Goal: Book appointment/travel/reservation

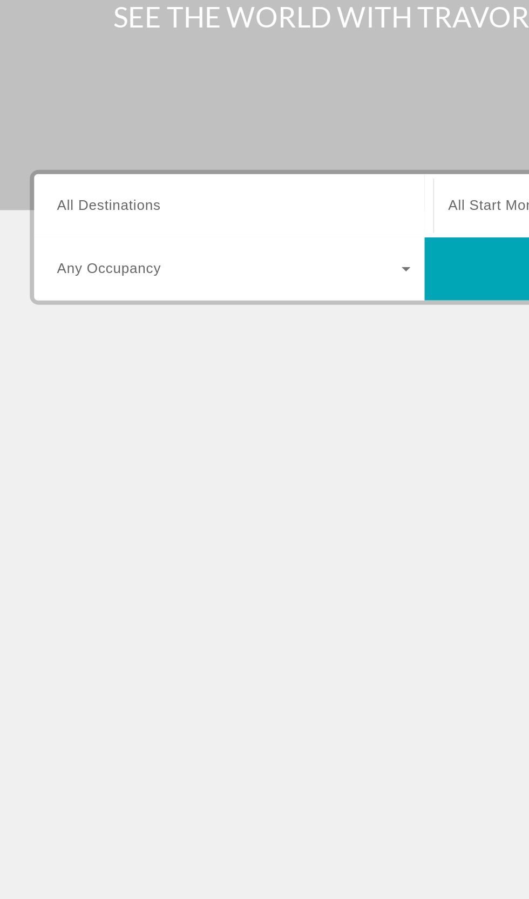
click at [58, 256] on span "All Destinations" at bounding box center [70, 255] width 64 height 9
click at [58, 256] on input "Destination All Destinations" at bounding box center [146, 256] width 217 height 13
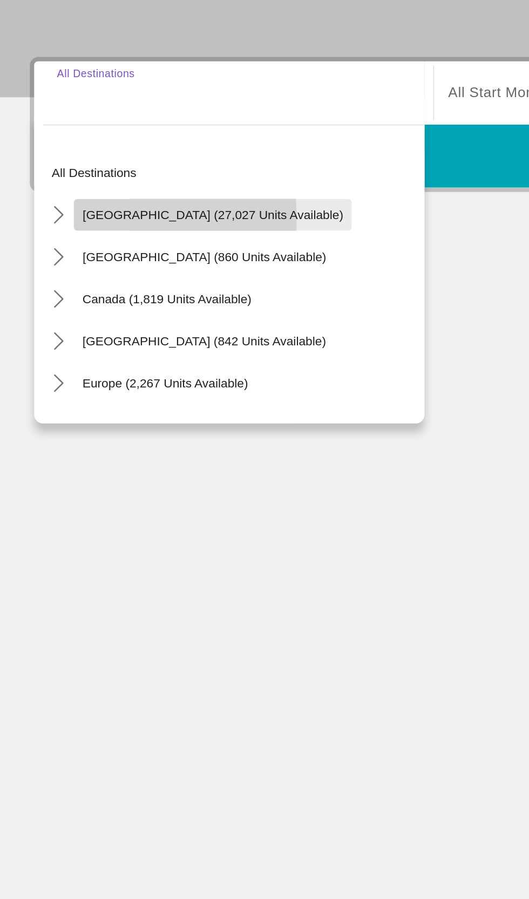
click at [50, 332] on span "Select destination: United States (27,027 units available)" at bounding box center [134, 331] width 171 height 26
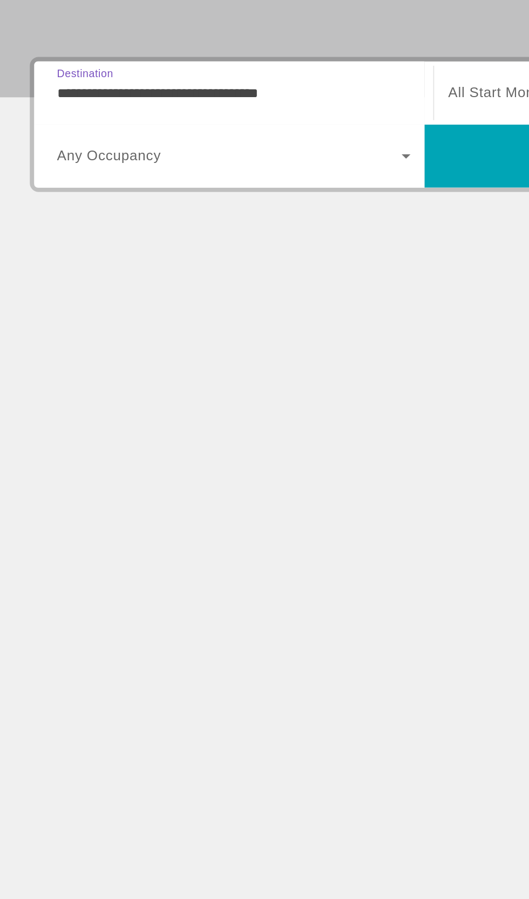
click at [40, 260] on input "**********" at bounding box center [146, 256] width 217 height 13
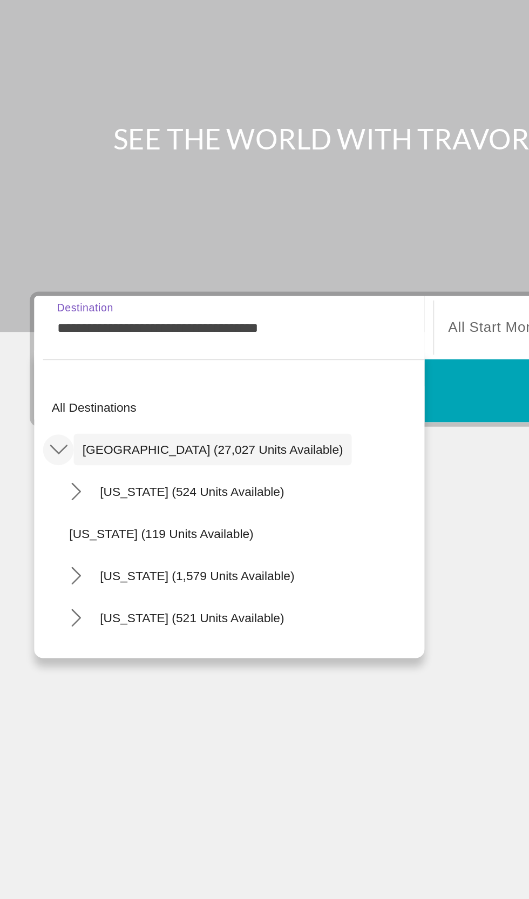
click at [44, 332] on icon "Toggle United States (27,027 units available) submenu" at bounding box center [39, 331] width 11 height 11
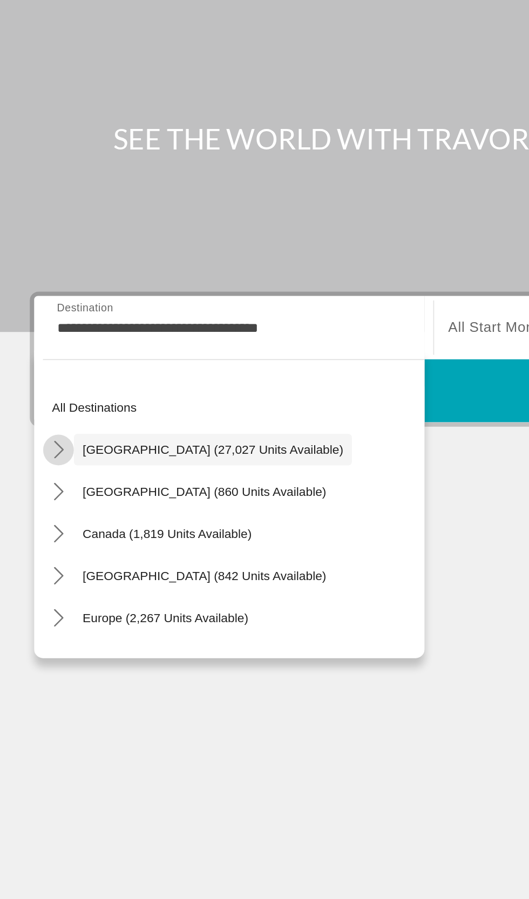
click at [42, 329] on icon "Toggle United States (27,027 units available) submenu" at bounding box center [39, 331] width 11 height 11
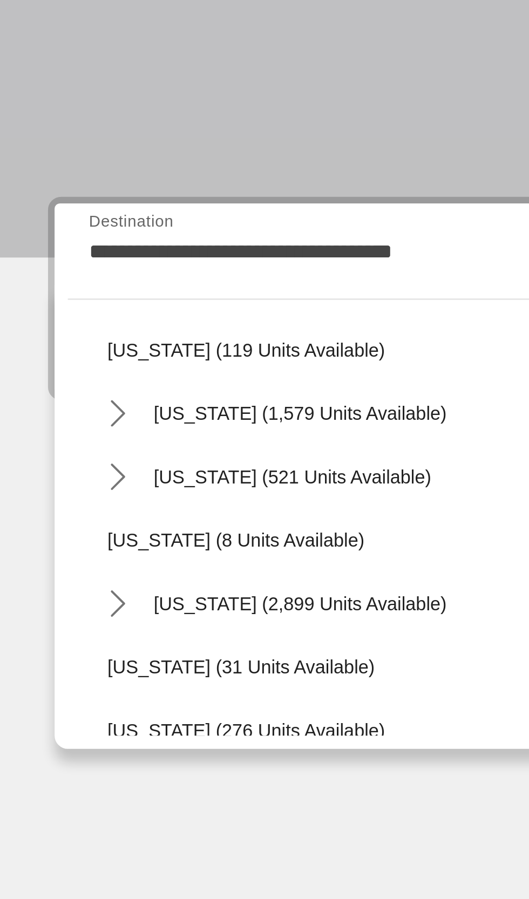
scroll to position [91, 0]
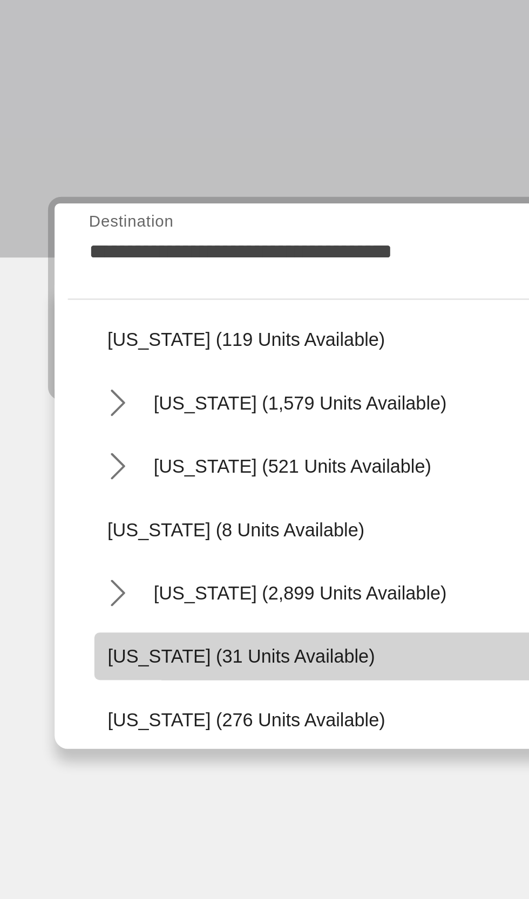
click at [54, 418] on span "[US_STATE] (31 units available)" at bounding box center [100, 422] width 109 height 9
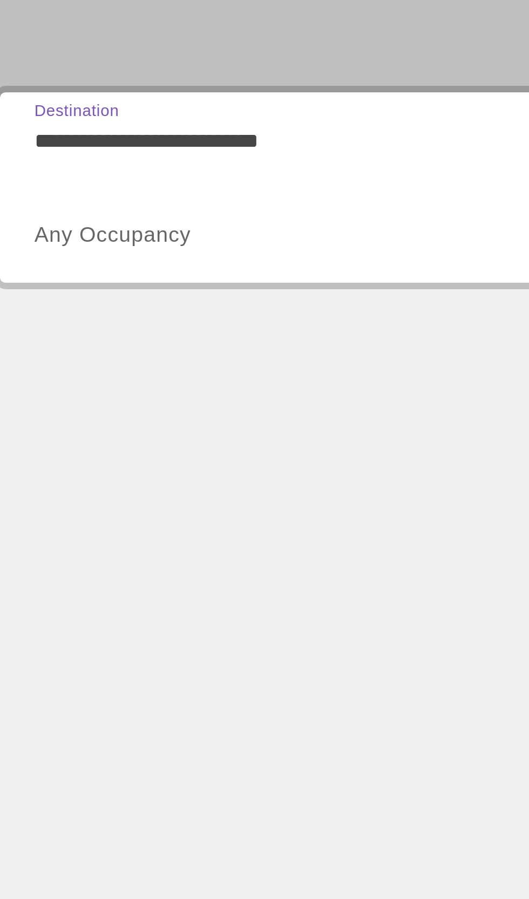
click at [49, 261] on input "**********" at bounding box center [146, 256] width 217 height 13
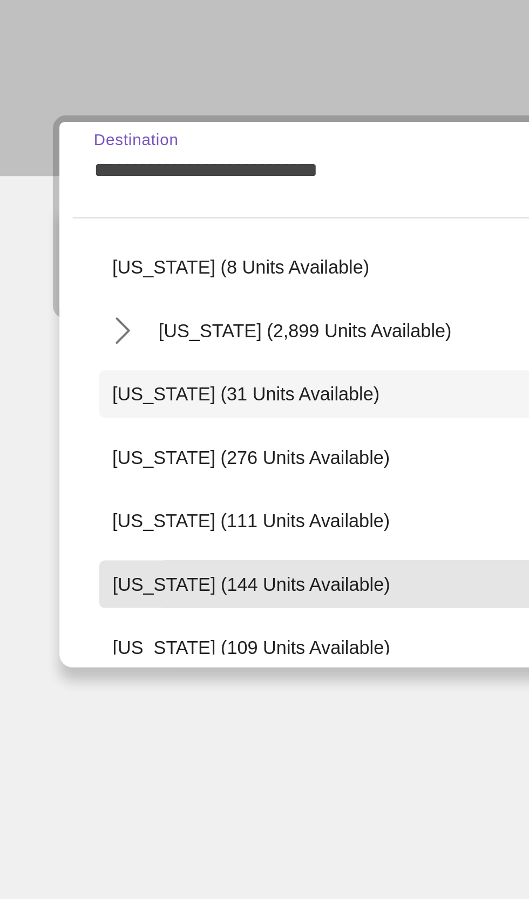
scroll to position [157, 0]
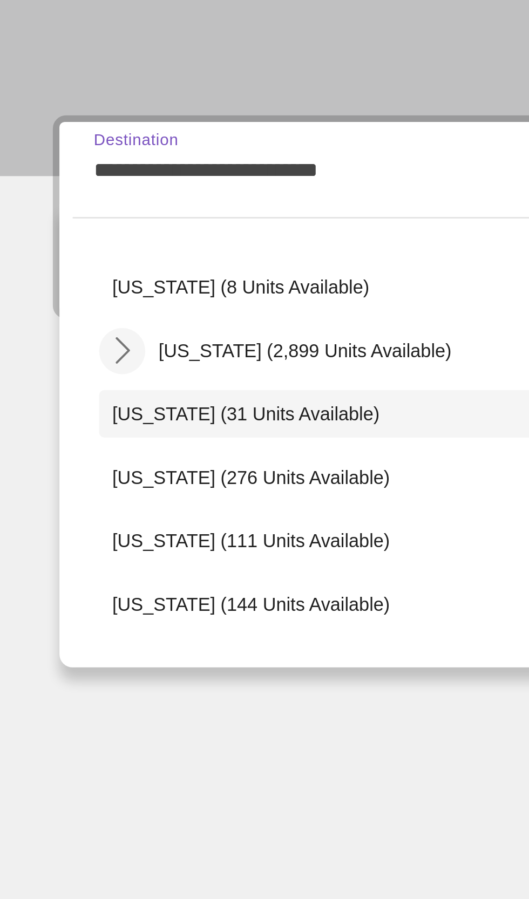
click at [49, 326] on icon "Toggle Florida (2,899 units available) submenu" at bounding box center [50, 330] width 6 height 11
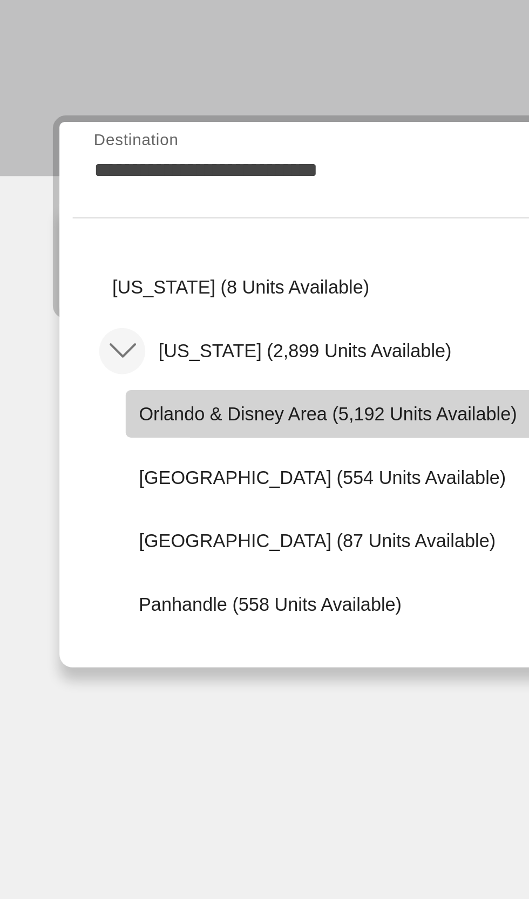
click at [59, 348] on span "Select destination: Orlando & Disney Area (5,192 units available)" at bounding box center [157, 356] width 213 height 26
type input "**********"
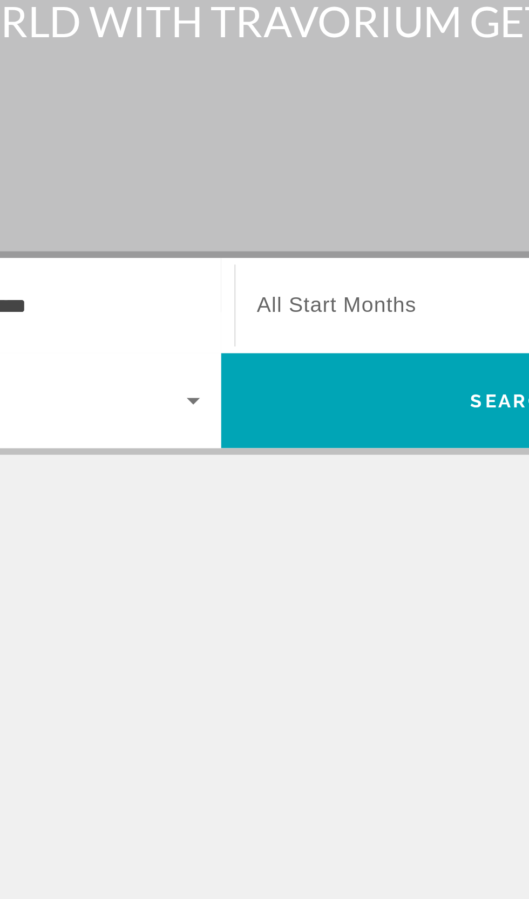
click at [292, 260] on span "All Start Months" at bounding box center [311, 255] width 65 height 9
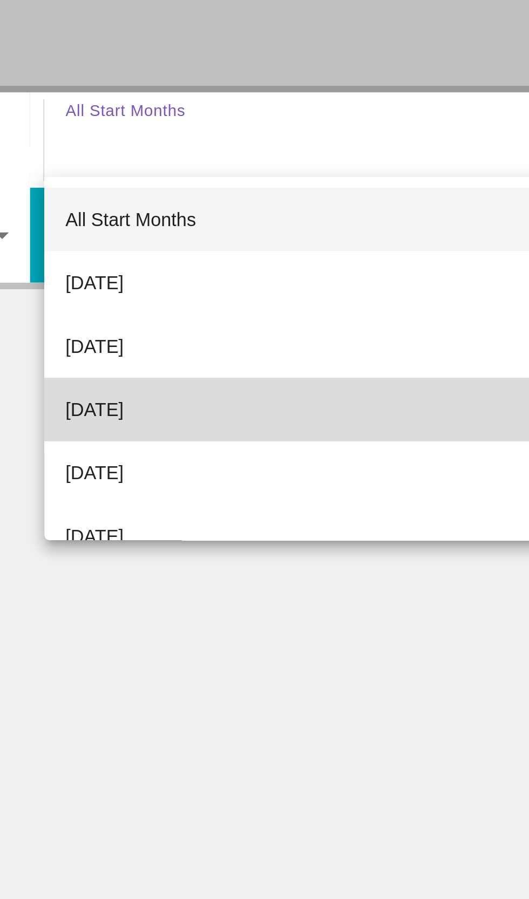
click at [300, 369] on span "[DATE]" at bounding box center [291, 366] width 24 height 13
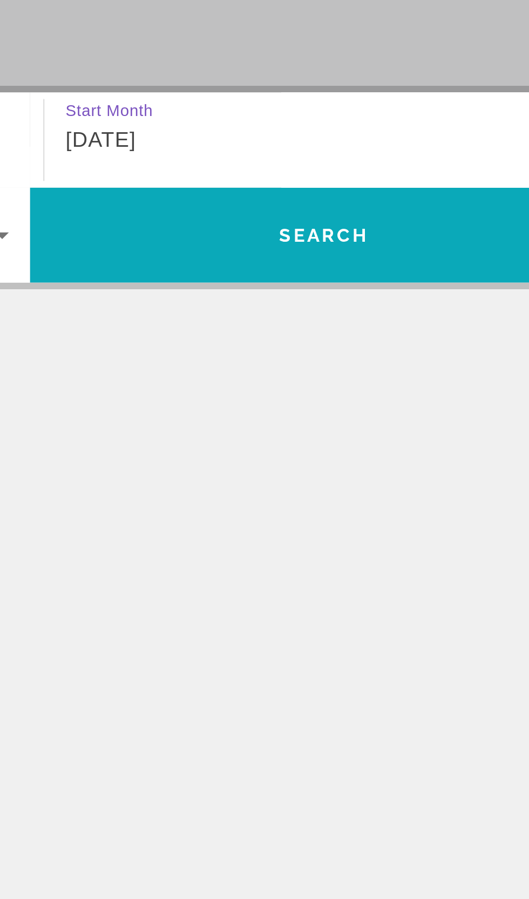
click at [303, 298] on span "Search" at bounding box center [384, 295] width 240 height 26
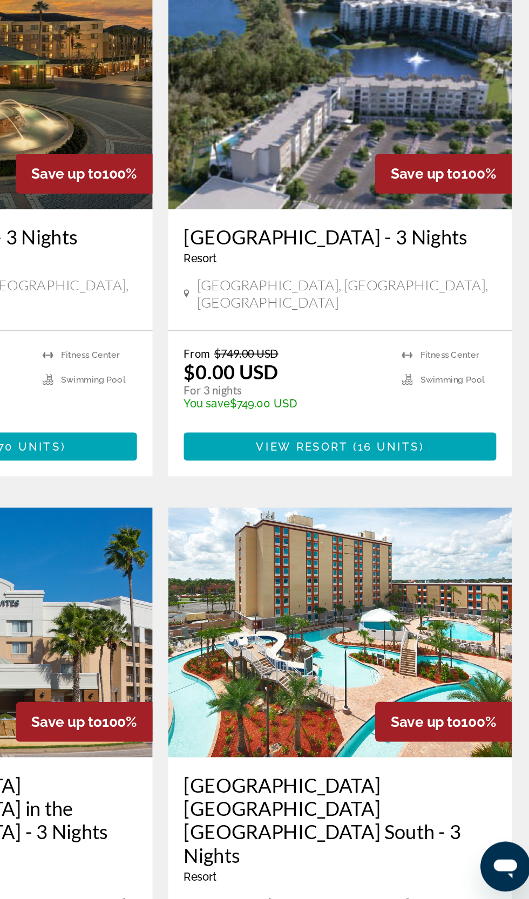
scroll to position [115, 0]
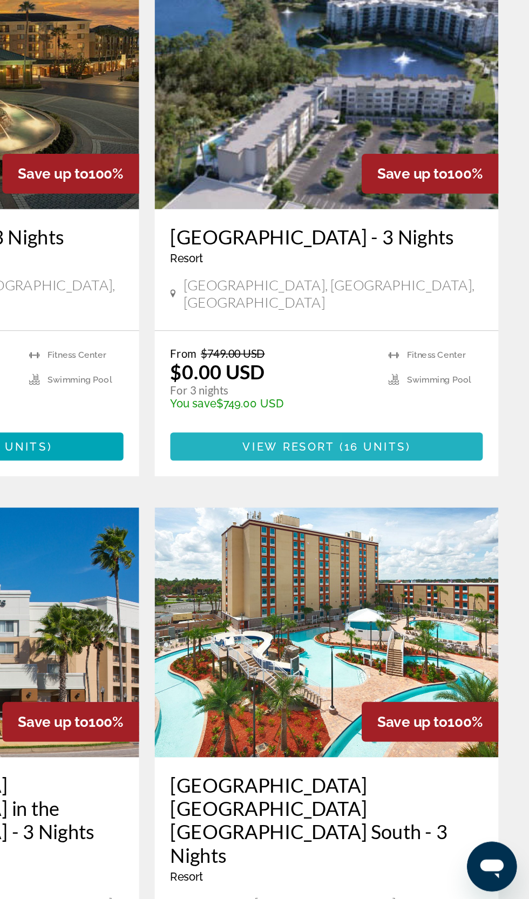
click at [306, 596] on span "Main content" at bounding box center [389, 583] width 216 height 26
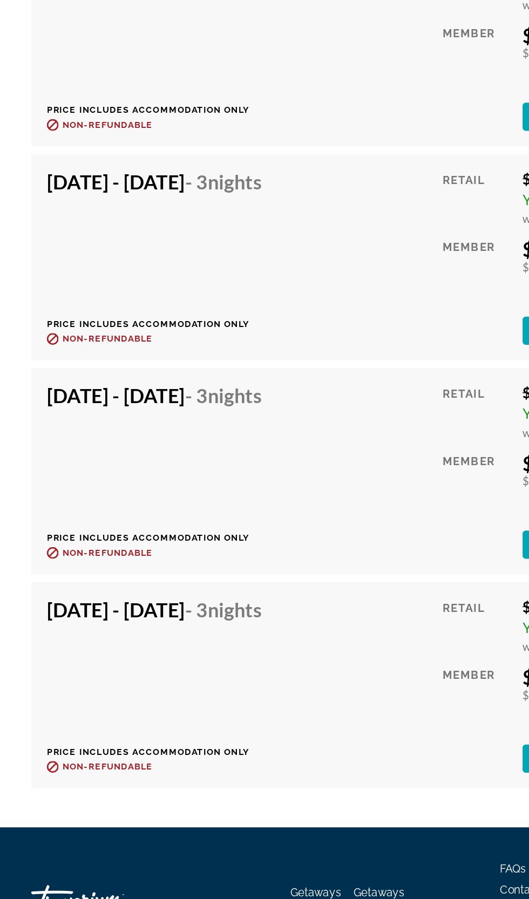
scroll to position [2546, 0]
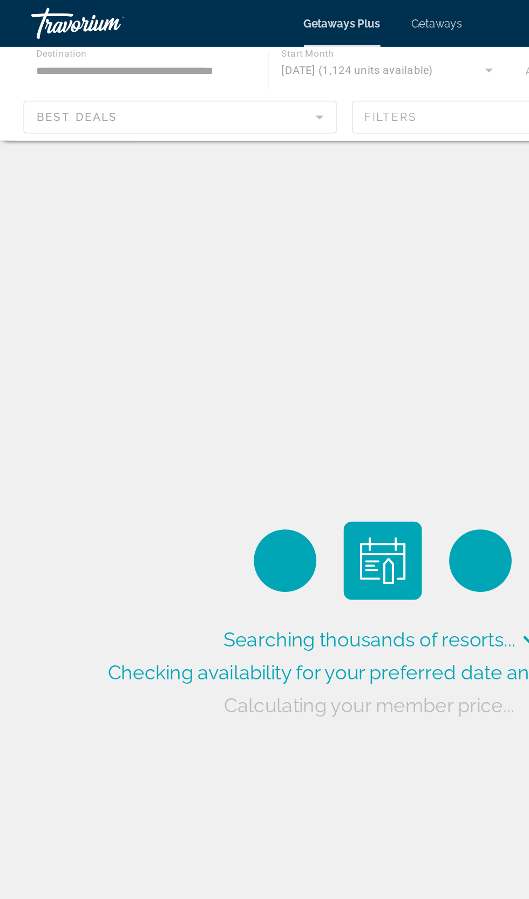
click at [296, 16] on span "Getaways" at bounding box center [301, 16] width 35 height 9
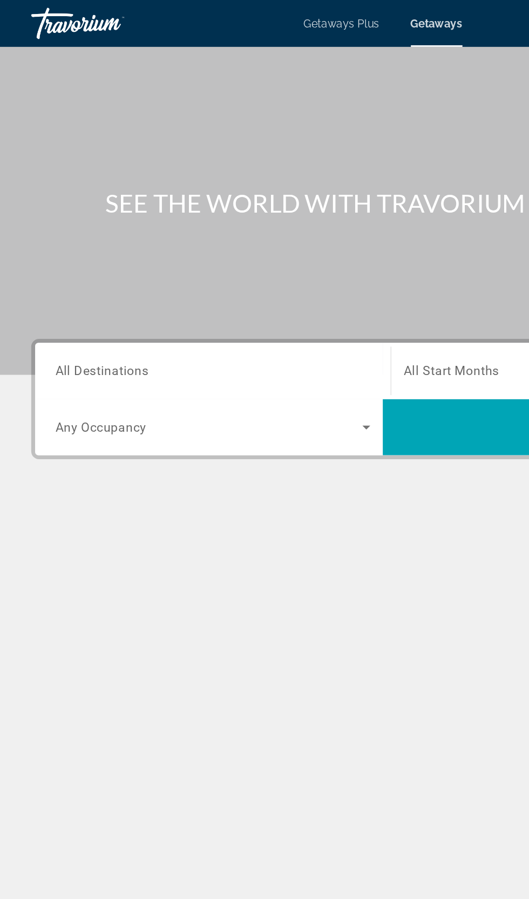
click at [59, 253] on span "All Destinations" at bounding box center [70, 256] width 64 height 10
click at [59, 253] on input "Destination All Destinations" at bounding box center [146, 256] width 217 height 13
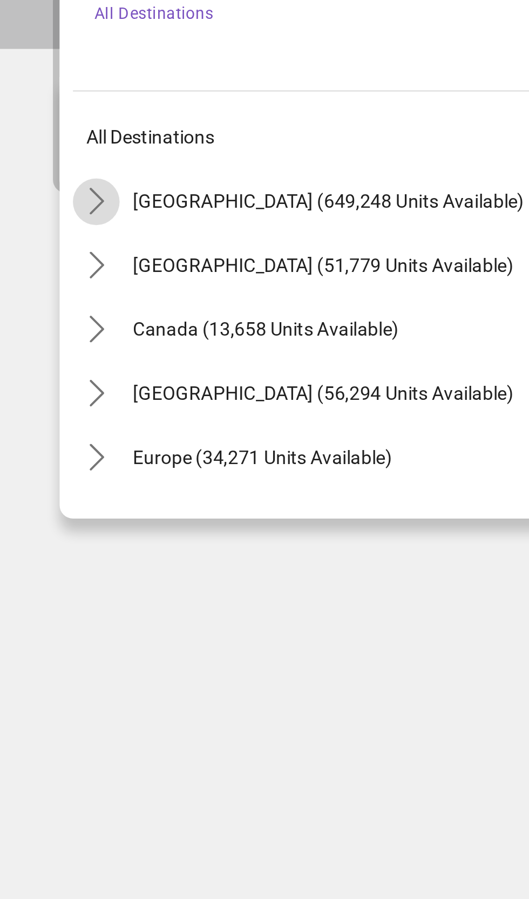
click at [45, 320] on mat-icon "Toggle United States (649,248 units available) submenu" at bounding box center [39, 320] width 19 height 19
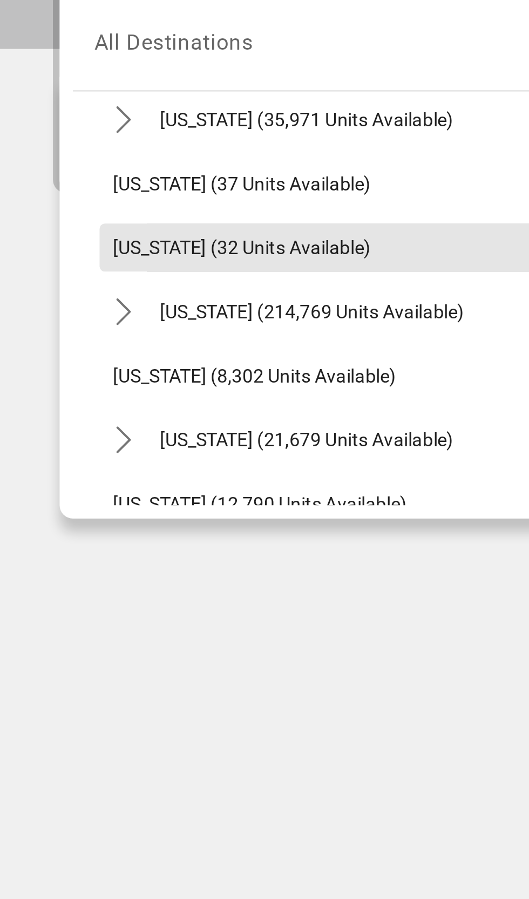
scroll to position [140, 0]
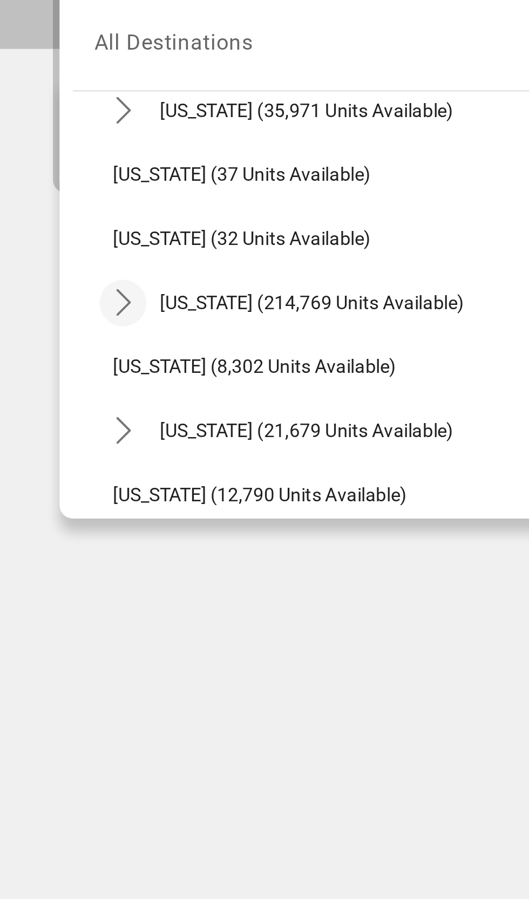
click at [48, 359] on icon "Toggle Florida (214,769 units available) submenu" at bounding box center [50, 361] width 11 height 11
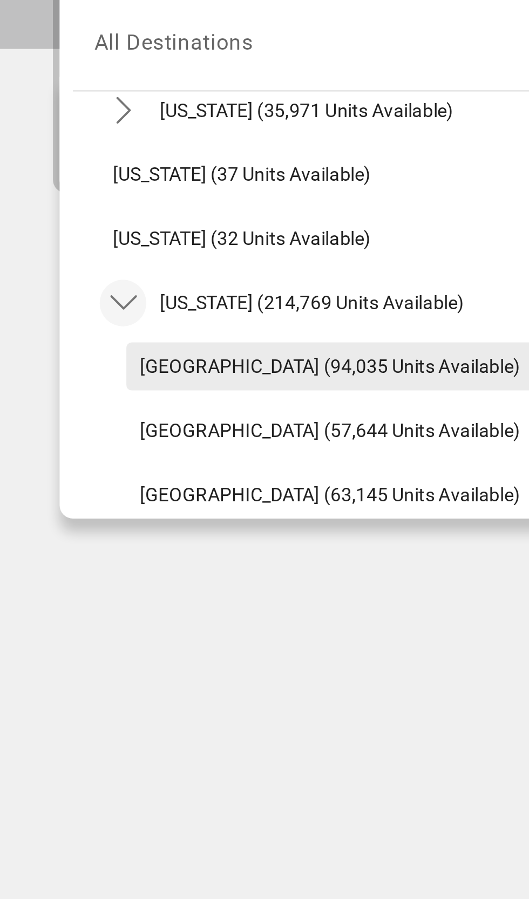
click at [62, 387] on span "[GEOGRAPHIC_DATA] (94,035 units available)" at bounding box center [134, 387] width 154 height 9
type input "**********"
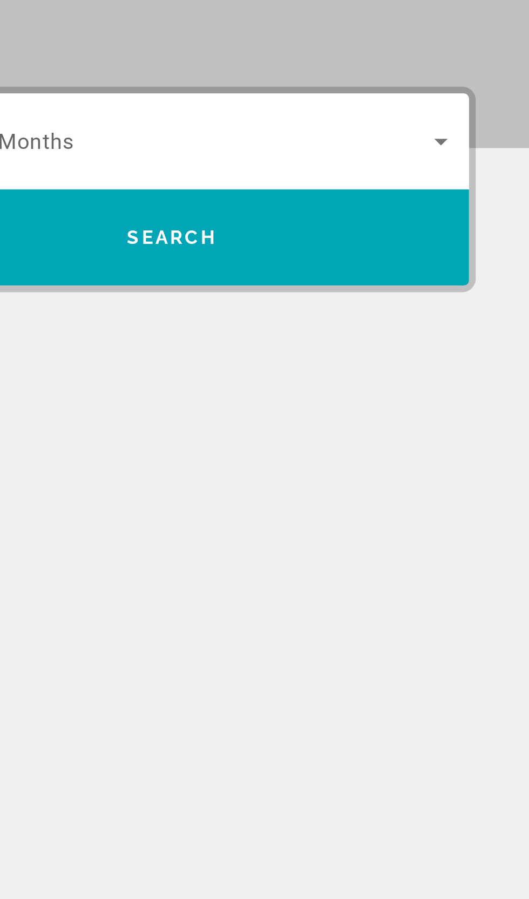
scroll to position [0, 0]
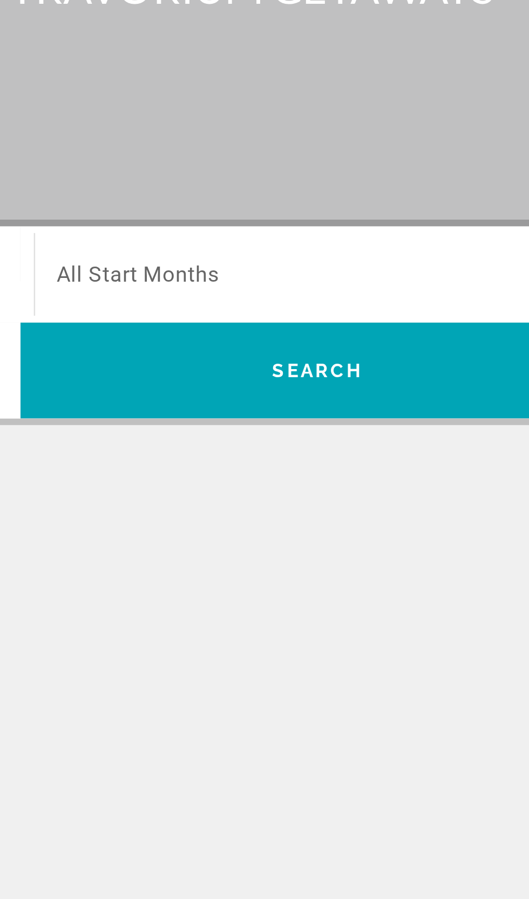
click at [323, 260] on span "All Start Months" at bounding box center [312, 256] width 66 height 10
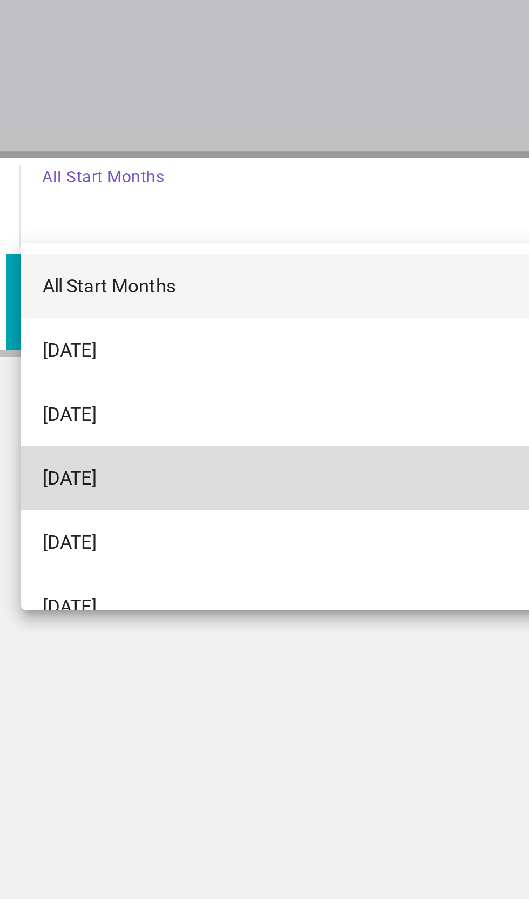
click at [301, 368] on span "[DATE]" at bounding box center [290, 366] width 22 height 13
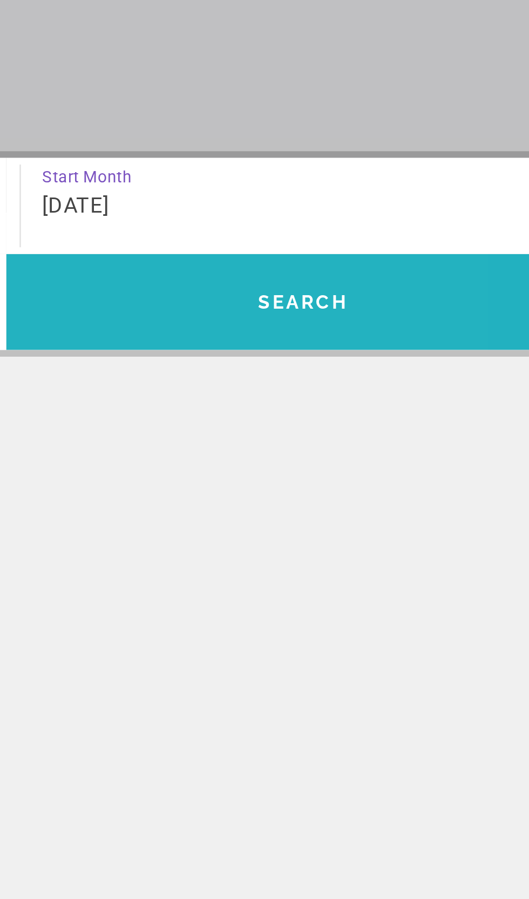
click at [316, 284] on span "Search" at bounding box center [384, 295] width 240 height 26
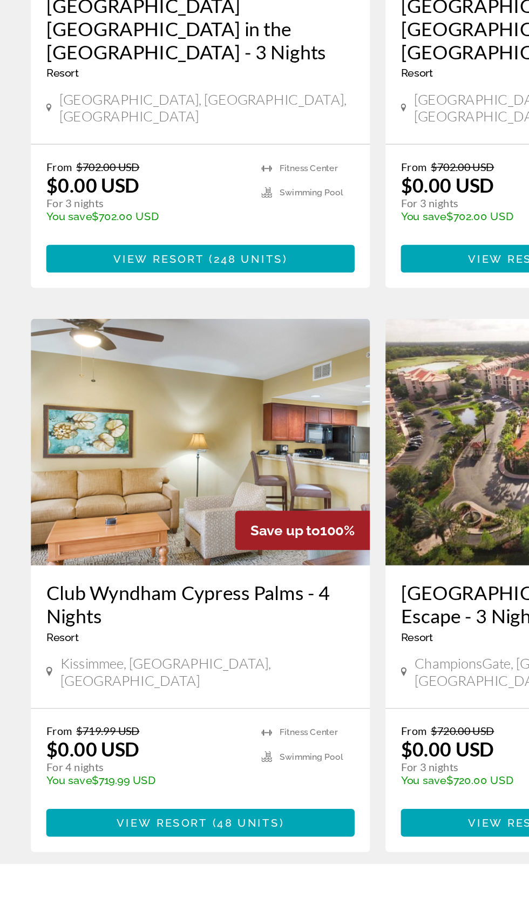
scroll to position [1628, 0]
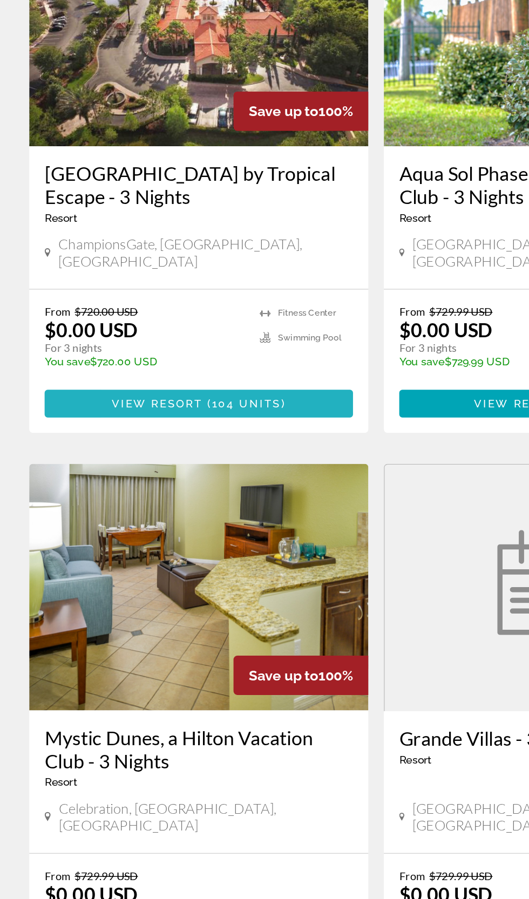
click at [64, 481] on span "Main content" at bounding box center [140, 488] width 216 height 26
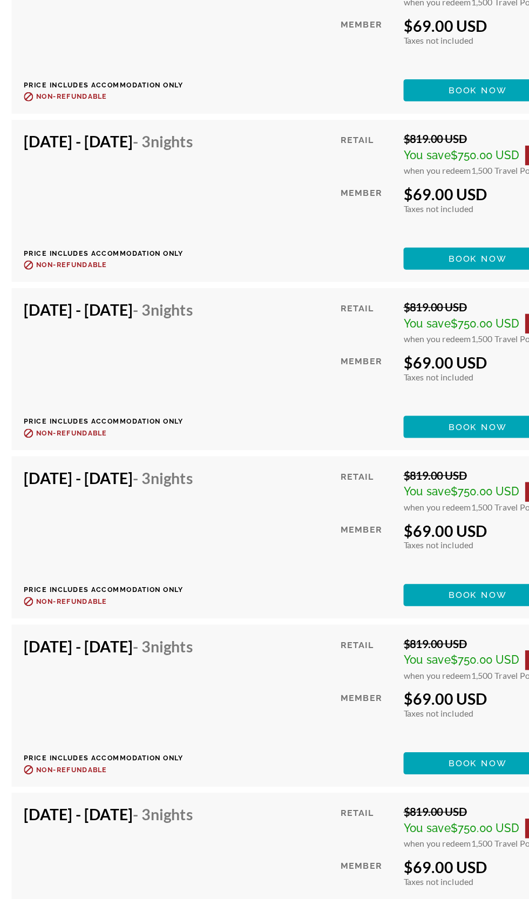
scroll to position [2263, 0]
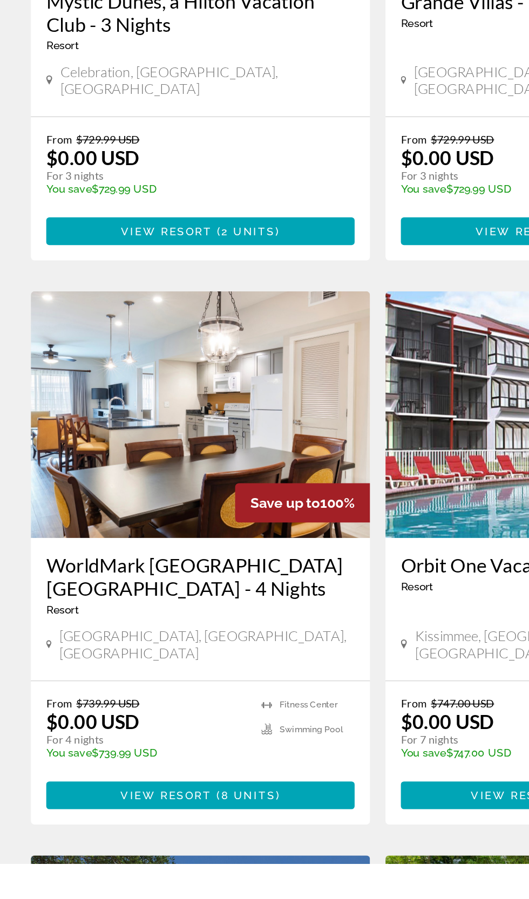
scroll to position [443, 0]
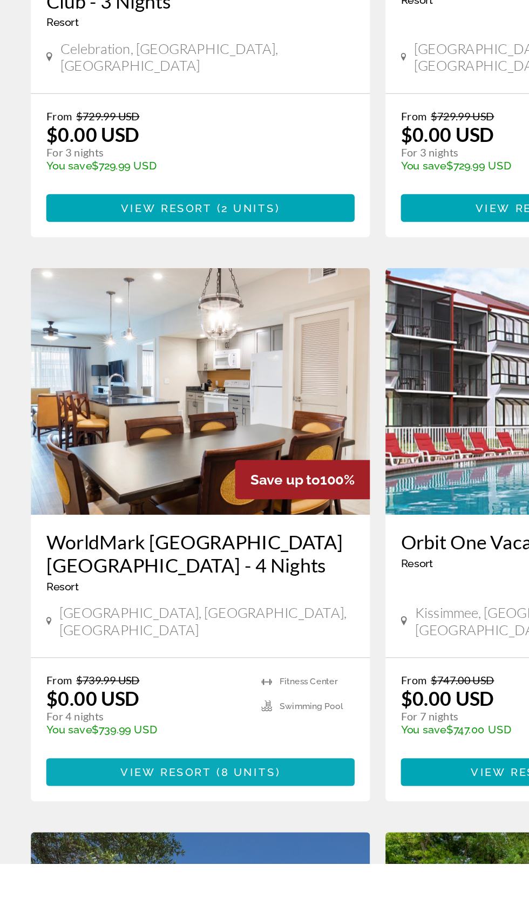
click at [180, 831] on span "8 units" at bounding box center [174, 835] width 38 height 9
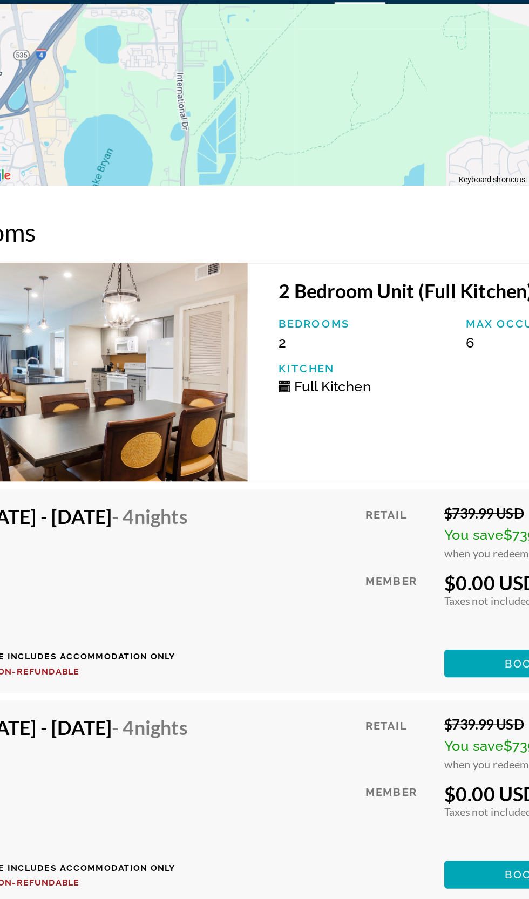
scroll to position [2266, 0]
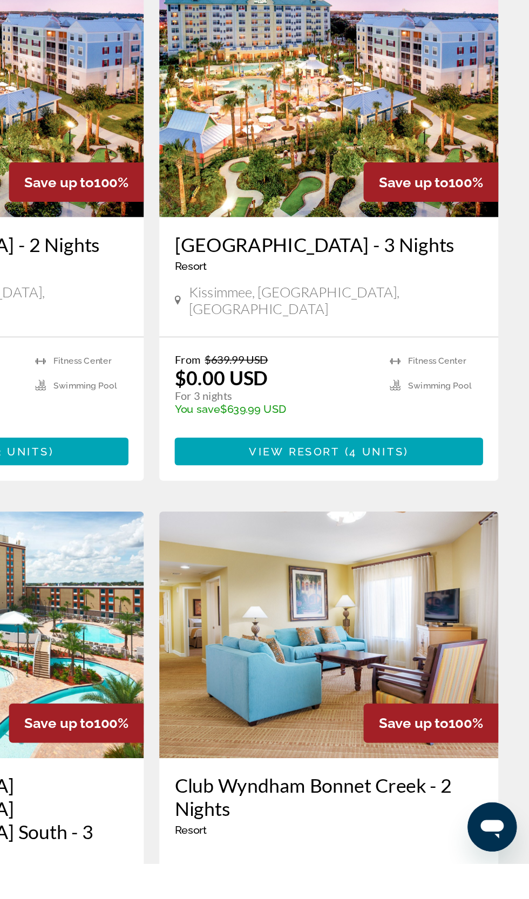
scroll to position [259, 0]
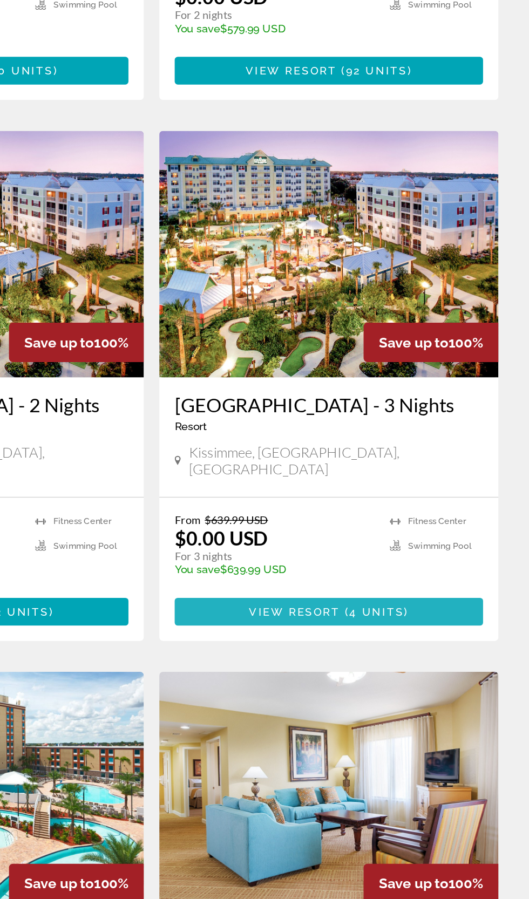
click at [451, 595] on span "Main content" at bounding box center [389, 608] width 216 height 26
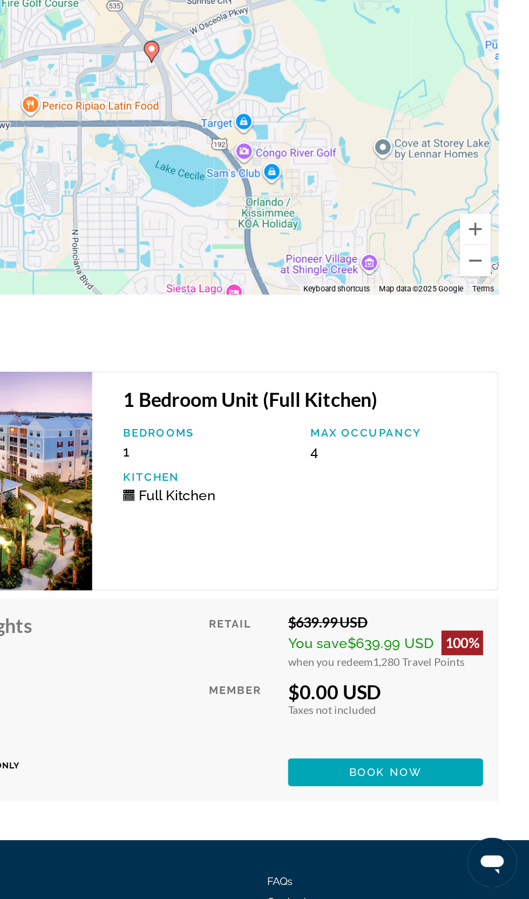
scroll to position [1583, 0]
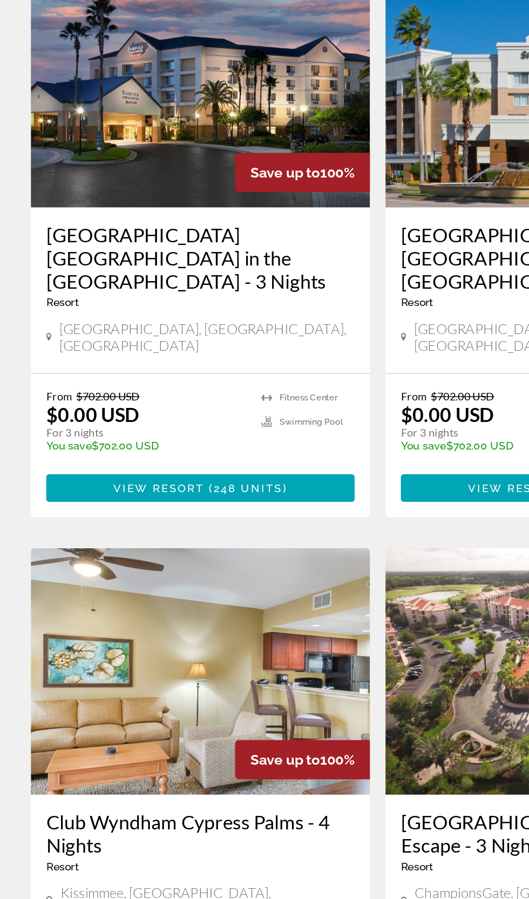
scroll to position [1490, 0]
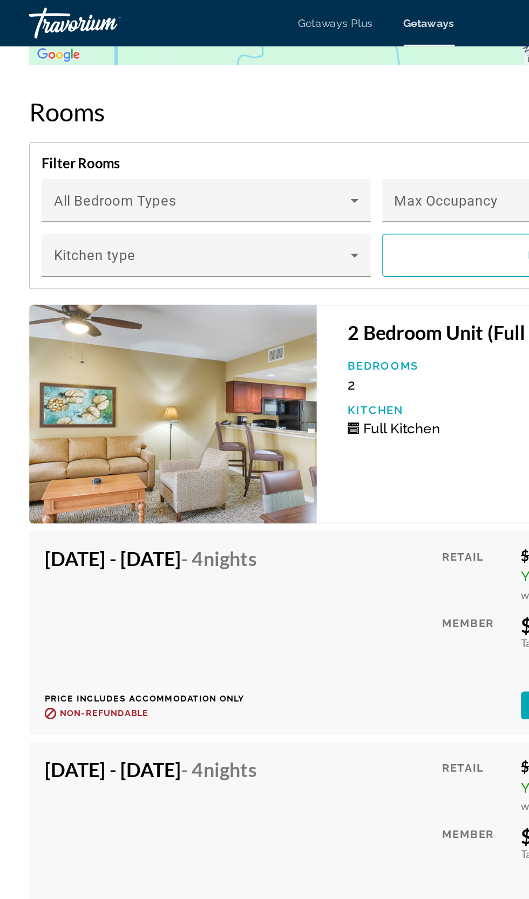
scroll to position [2268, 0]
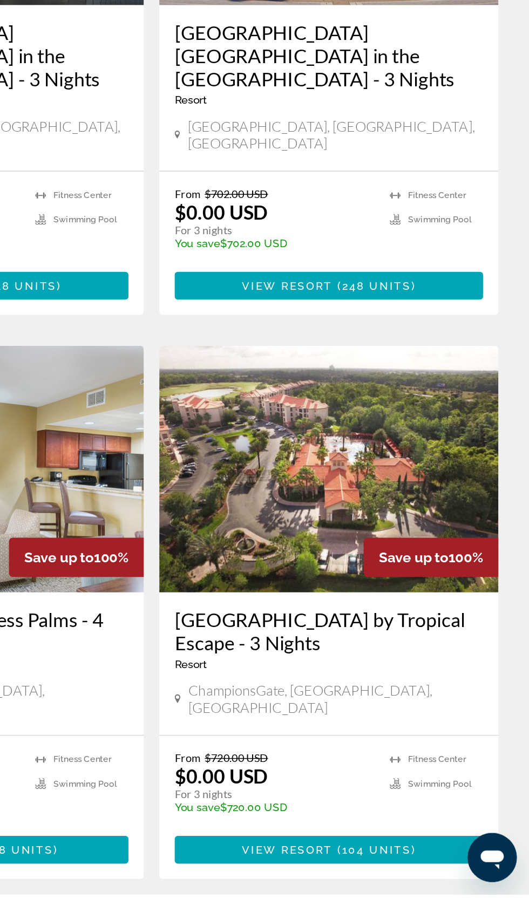
scroll to position [1628, 0]
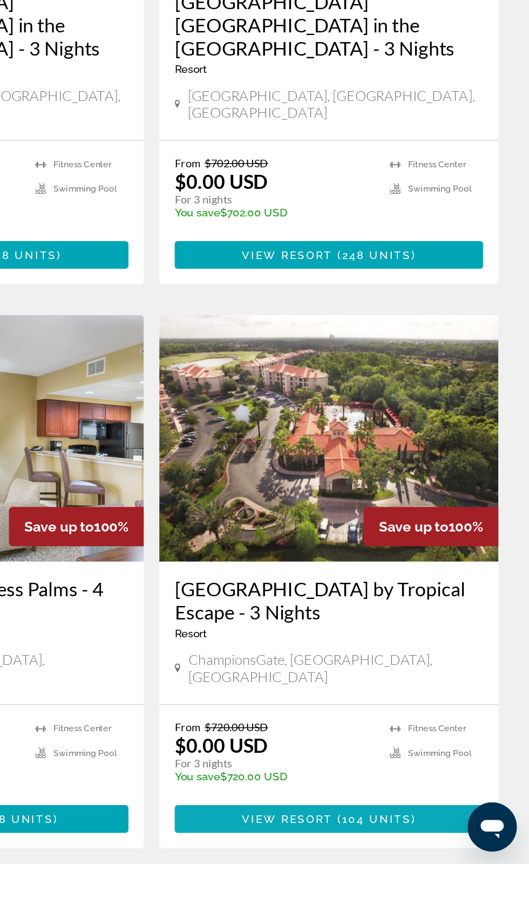
click at [437, 863] on span "104 units" at bounding box center [422, 867] width 49 height 9
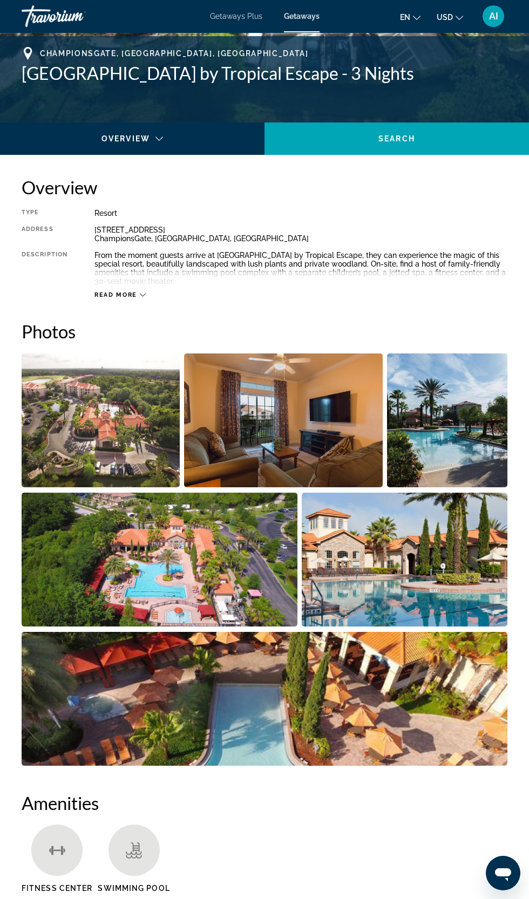
scroll to position [416, 0]
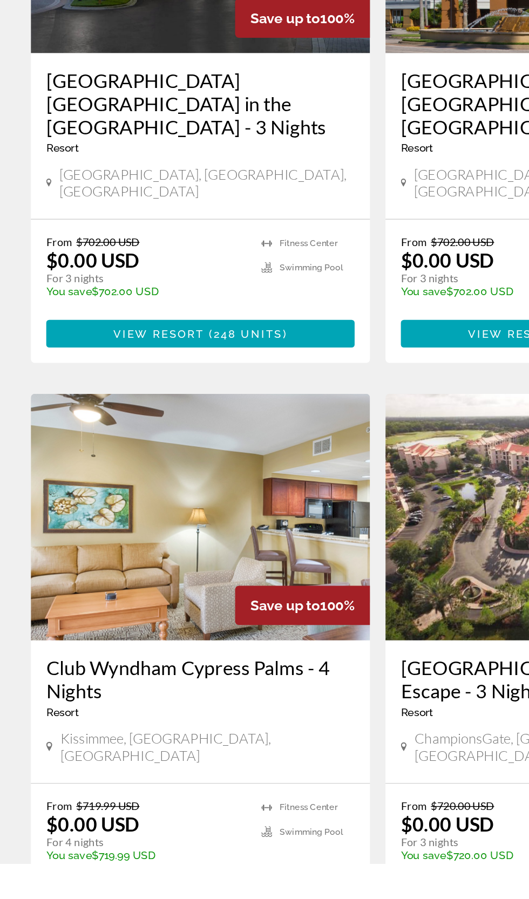
scroll to position [1574, 0]
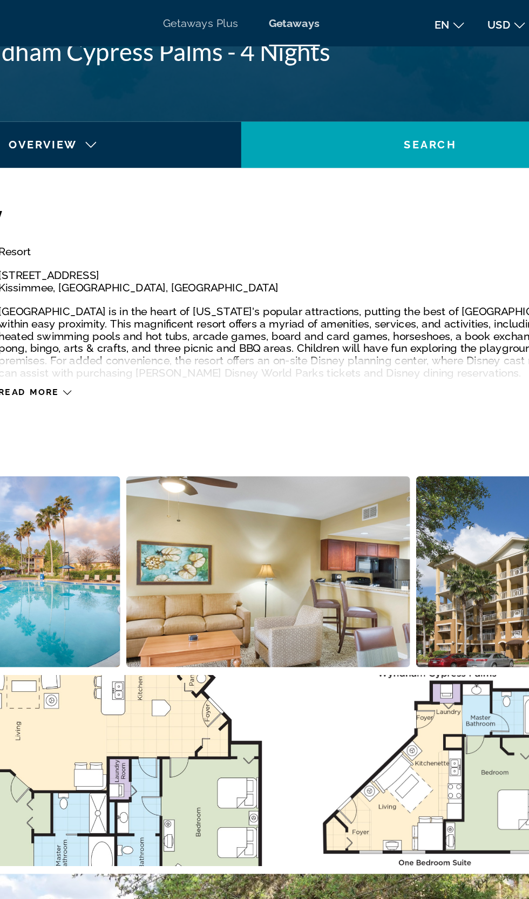
scroll to position [434, 0]
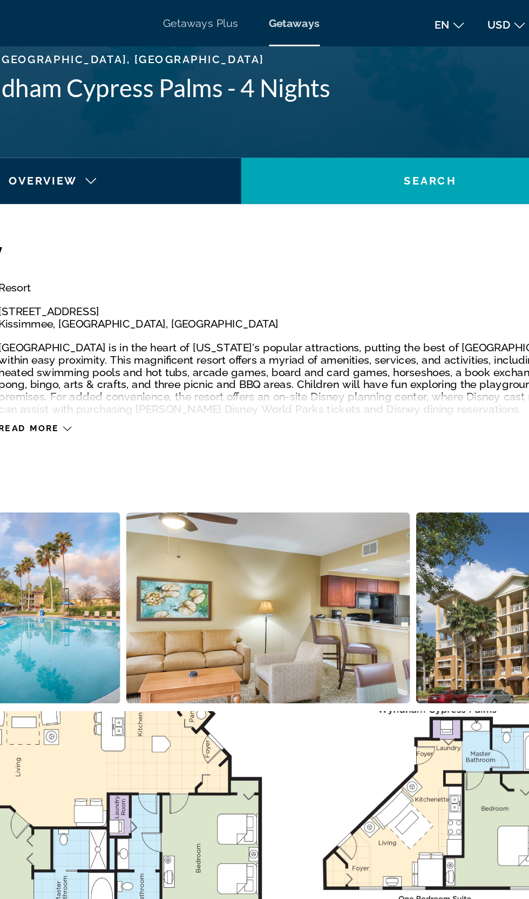
click at [228, 16] on span "Getaways Plus" at bounding box center [236, 16] width 52 height 9
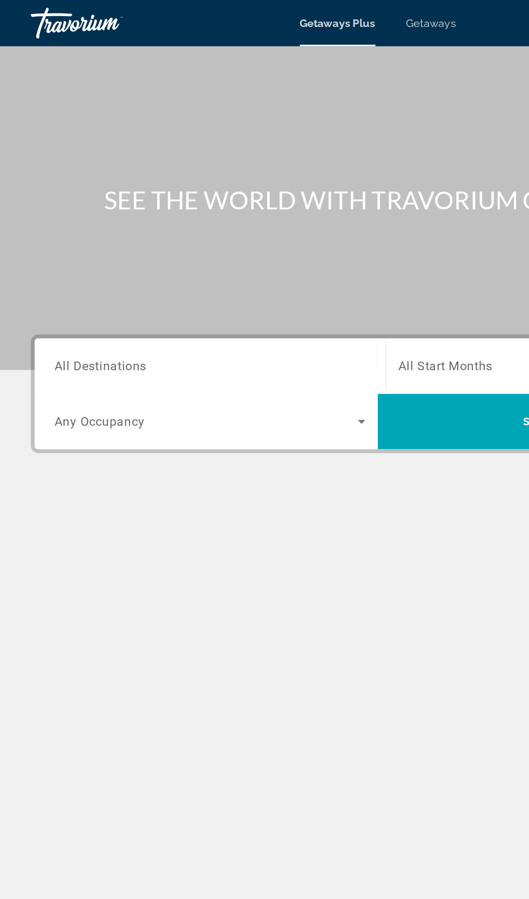
click at [233, 253] on input "Destination All Destinations" at bounding box center [146, 256] width 217 height 13
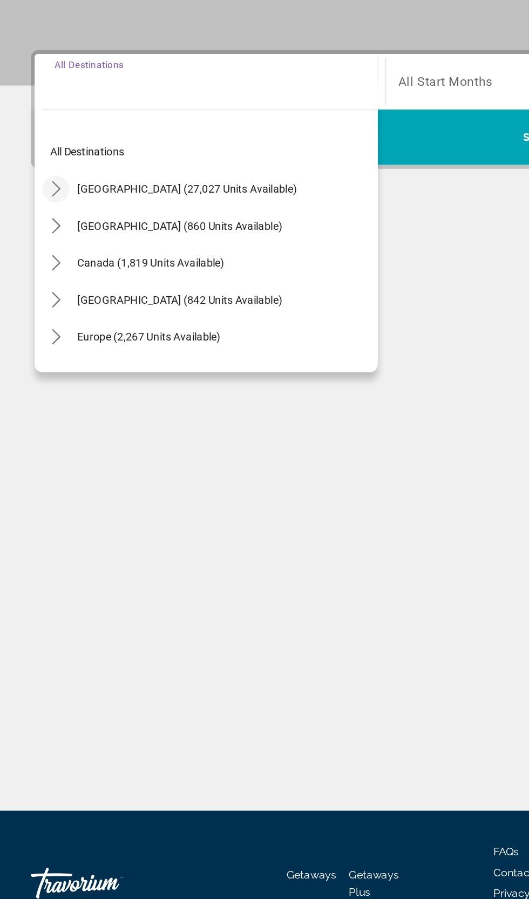
click at [39, 331] on icon "Toggle United States (27,027 units available) submenu" at bounding box center [39, 331] width 11 height 11
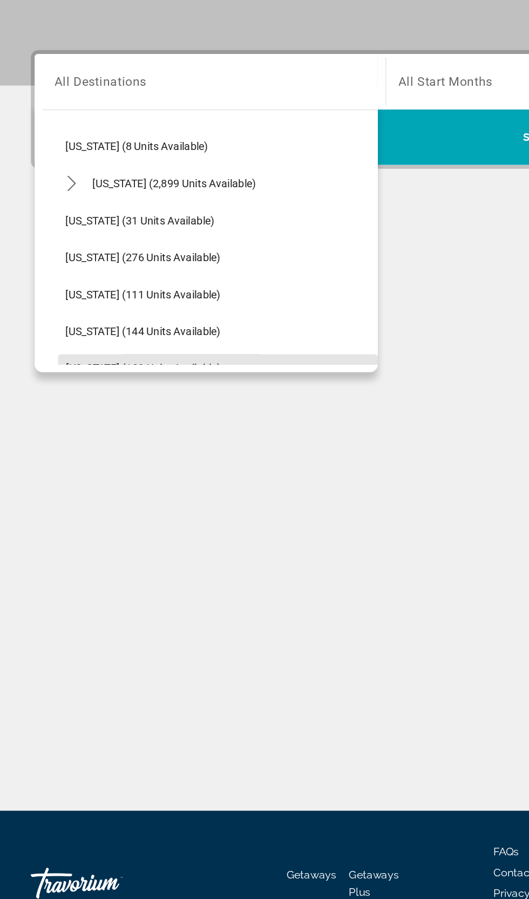
scroll to position [152, 0]
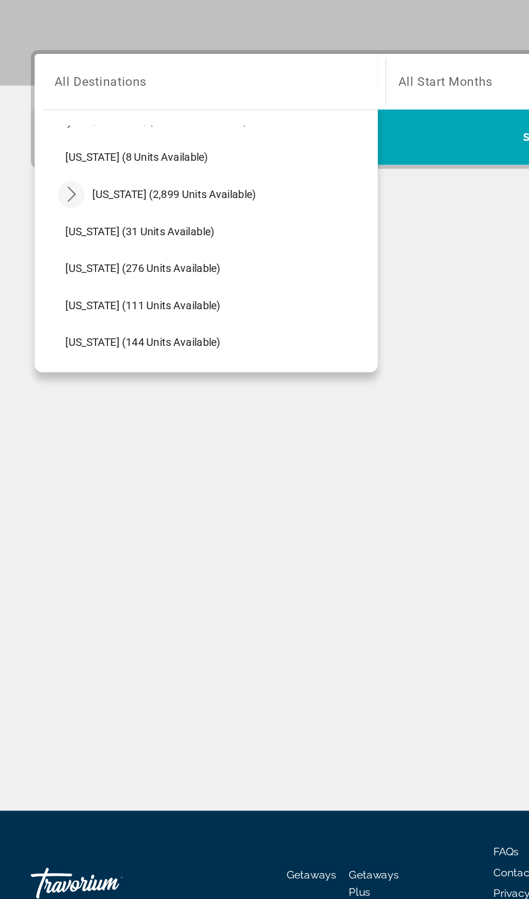
click at [50, 335] on icon "Toggle Florida (2,899 units available) submenu" at bounding box center [50, 335] width 11 height 11
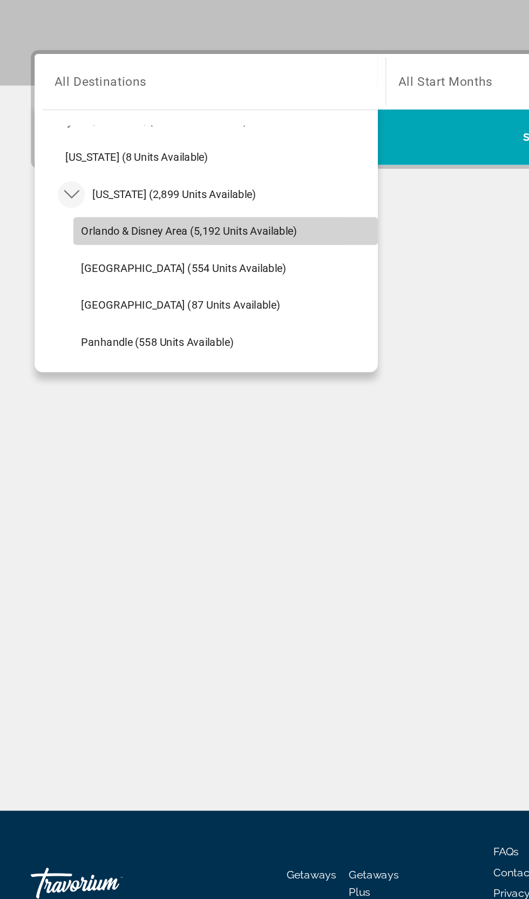
click at [61, 370] on span "Select destination: Orlando & Disney Area (5,192 units available)" at bounding box center [157, 361] width 213 height 26
type input "**********"
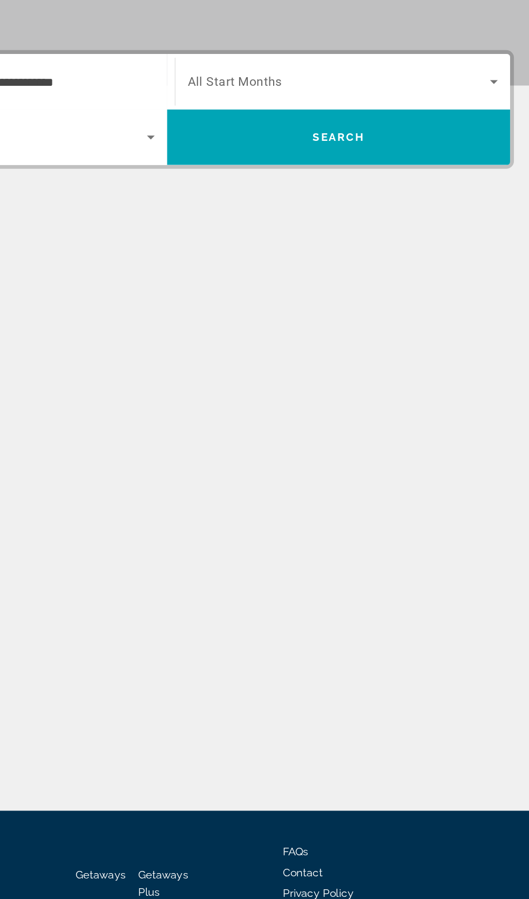
click at [310, 251] on span "Search widget" at bounding box center [385, 256] width 212 height 13
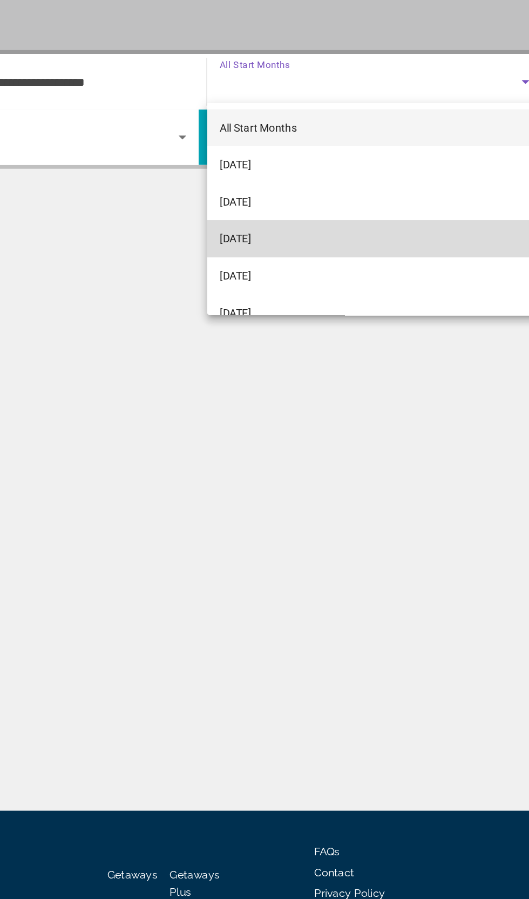
click at [297, 365] on span "[DATE]" at bounding box center [290, 366] width 22 height 13
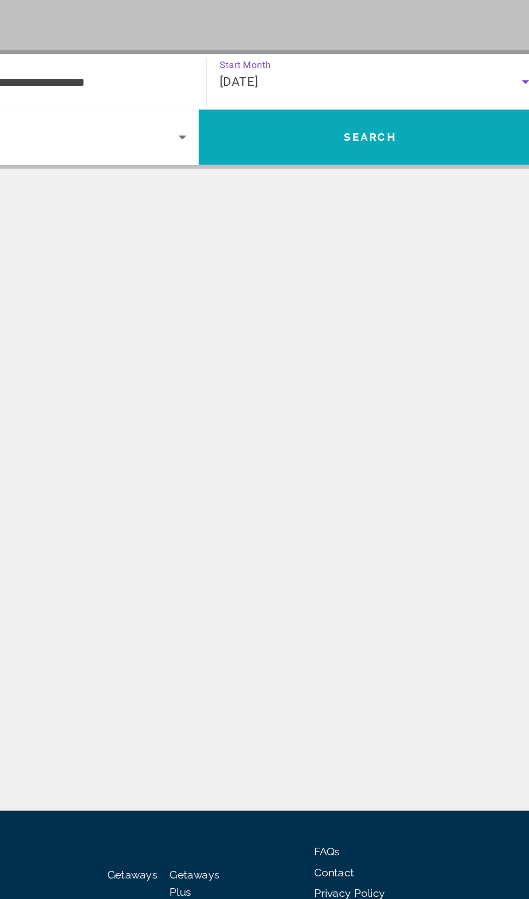
click at [310, 292] on span "Search" at bounding box center [384, 295] width 240 height 26
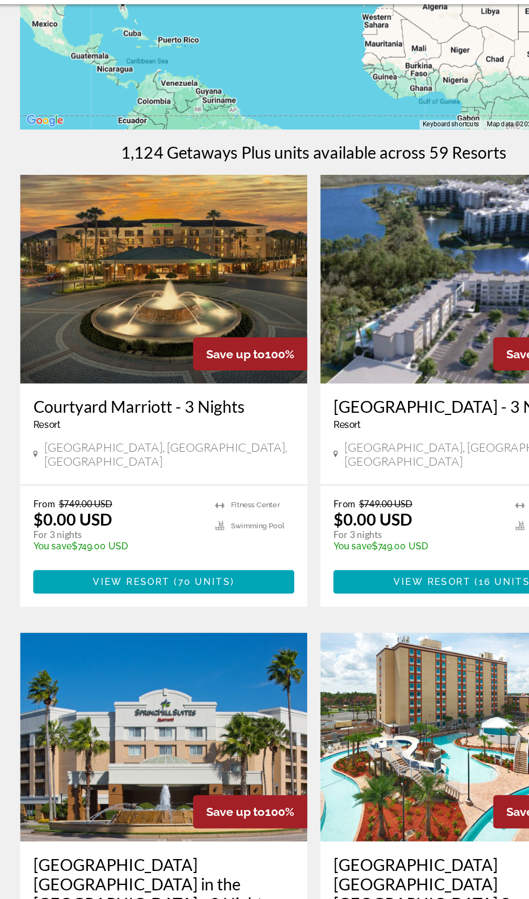
scroll to position [123, 0]
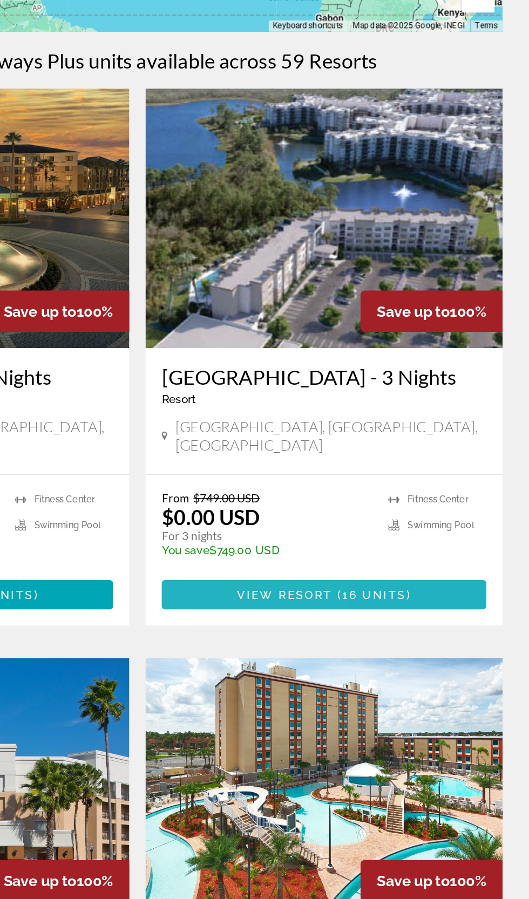
click at [314, 588] on span "Main content" at bounding box center [389, 575] width 216 height 26
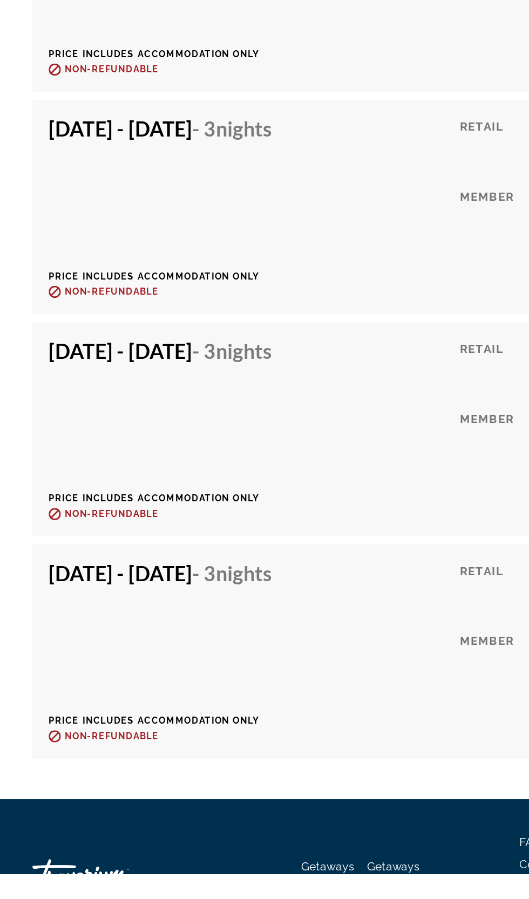
scroll to position [2546, 0]
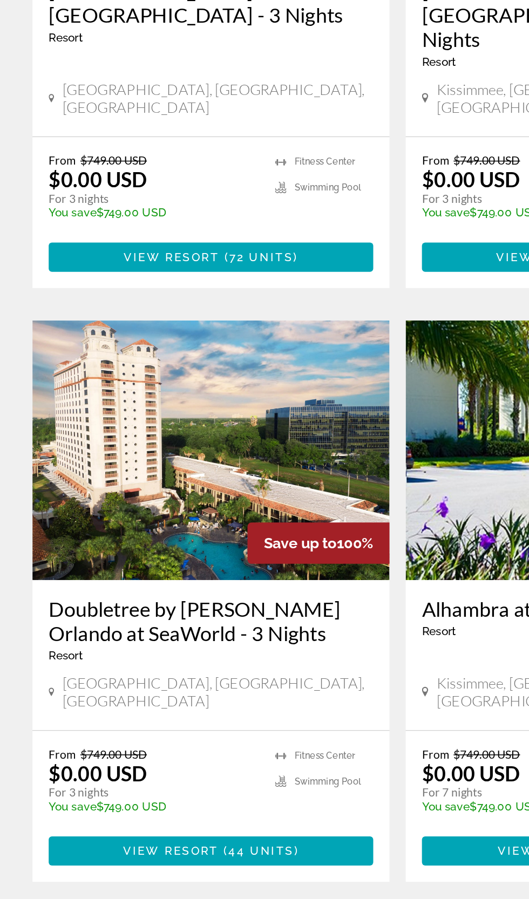
scroll to position [654, 0]
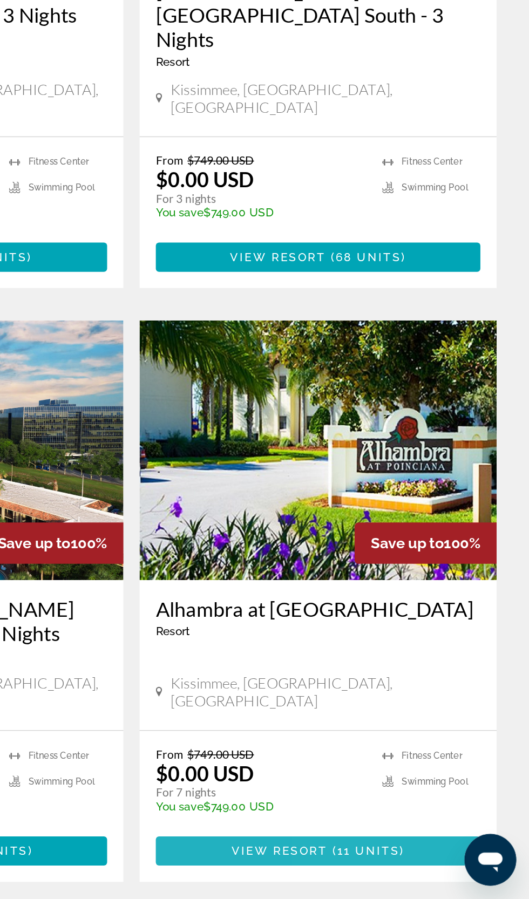
click at [424, 854] on span "Main content" at bounding box center [389, 867] width 216 height 26
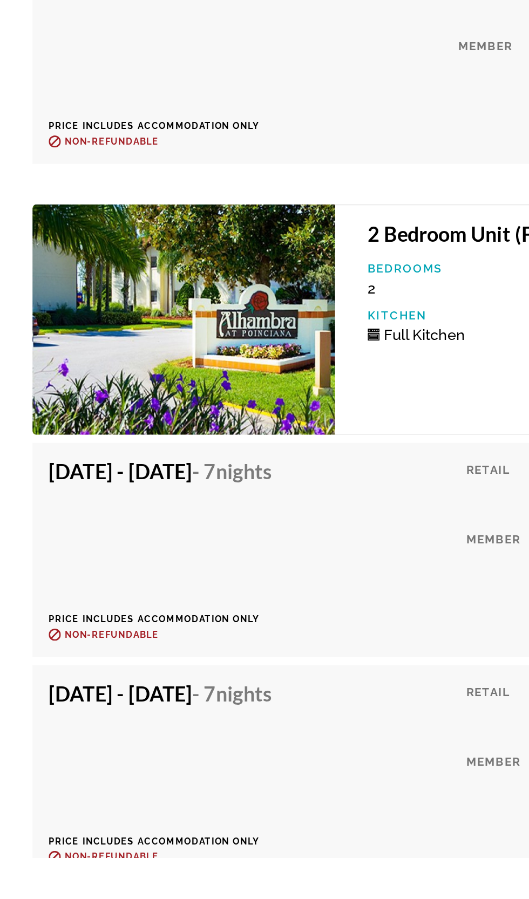
scroll to position [3227, 0]
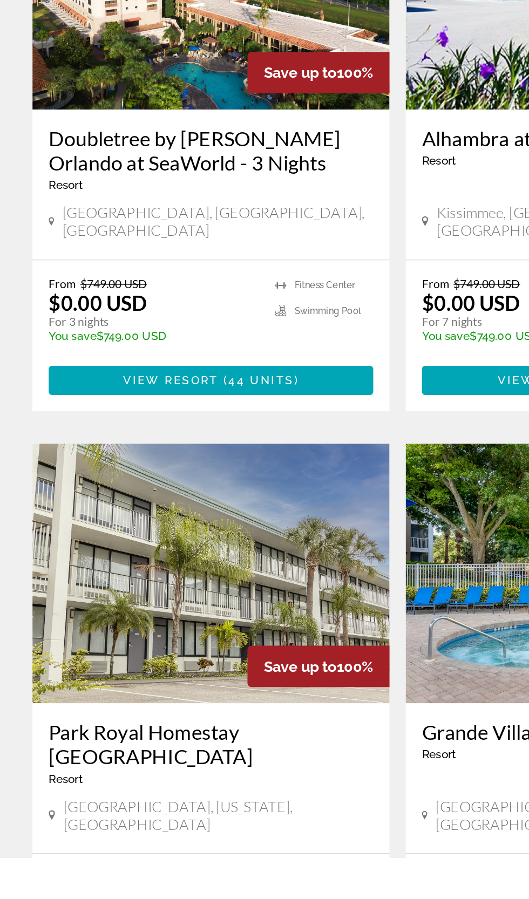
scroll to position [942, 0]
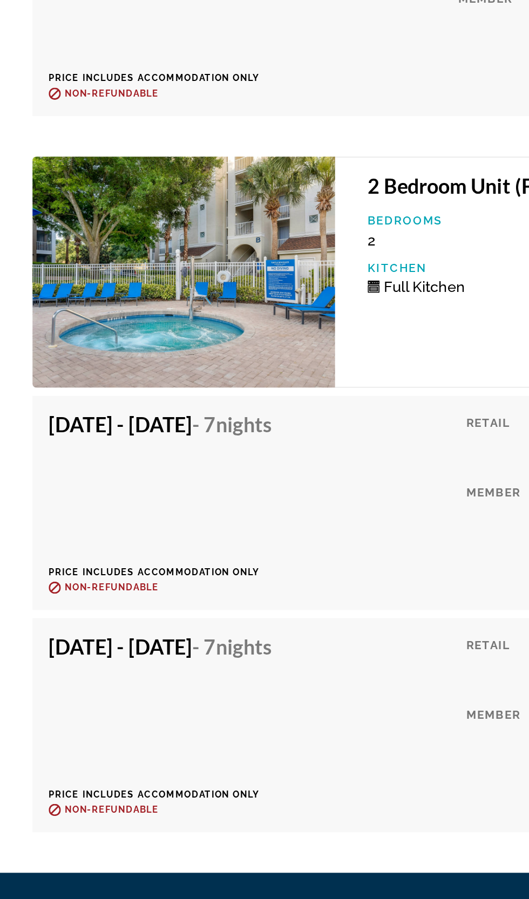
scroll to position [2614, 0]
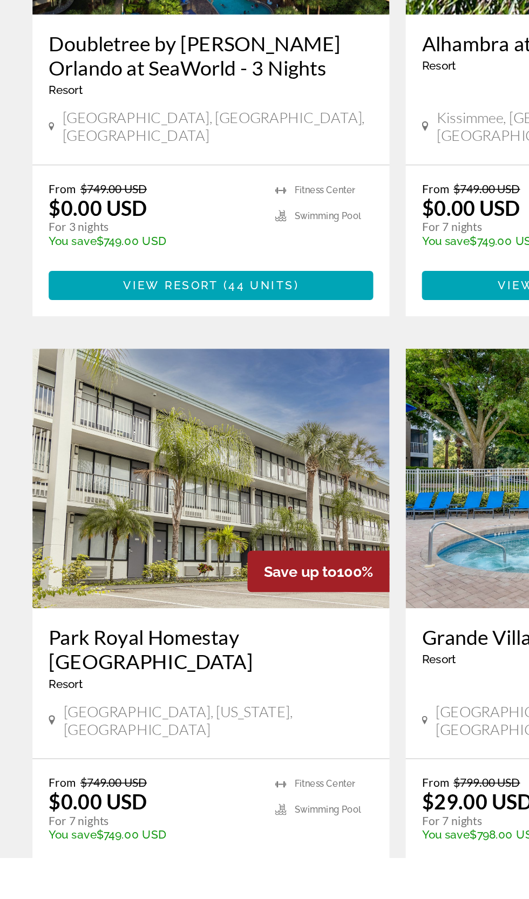
scroll to position [1003, 0]
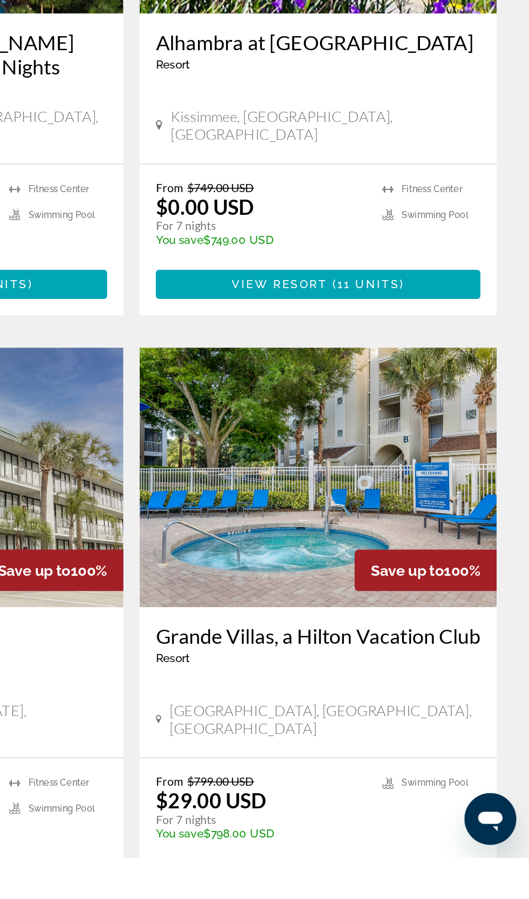
click at [432, 899] on span "Main content" at bounding box center [389, 913] width 216 height 26
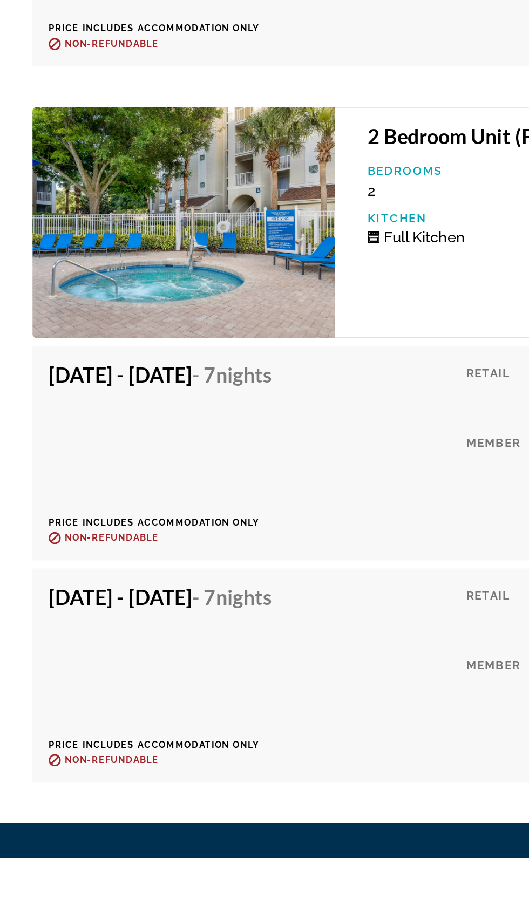
scroll to position [2614, 0]
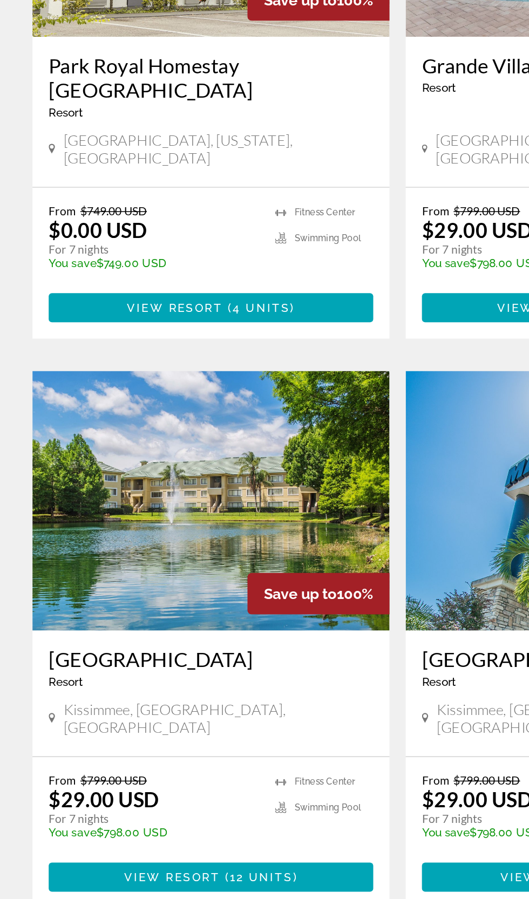
scroll to position [1410, 0]
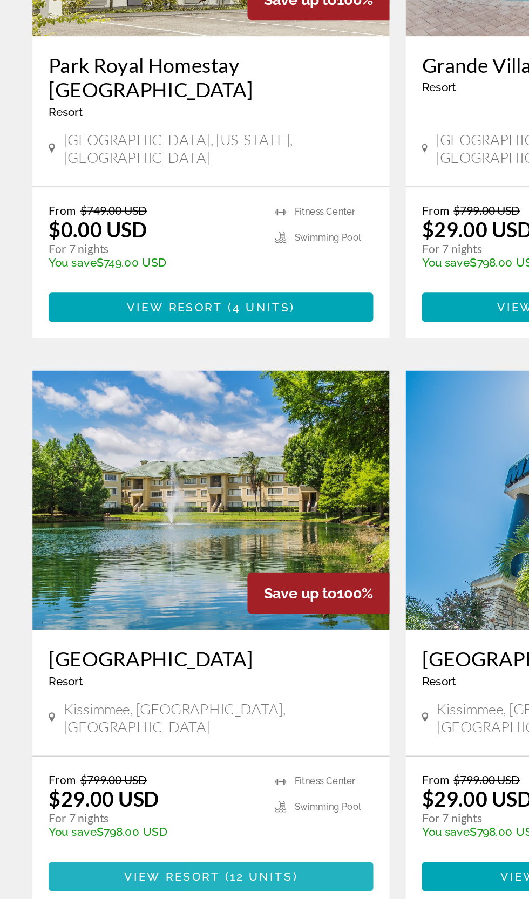
click at [208, 872] on span "Main content" at bounding box center [140, 885] width 216 height 26
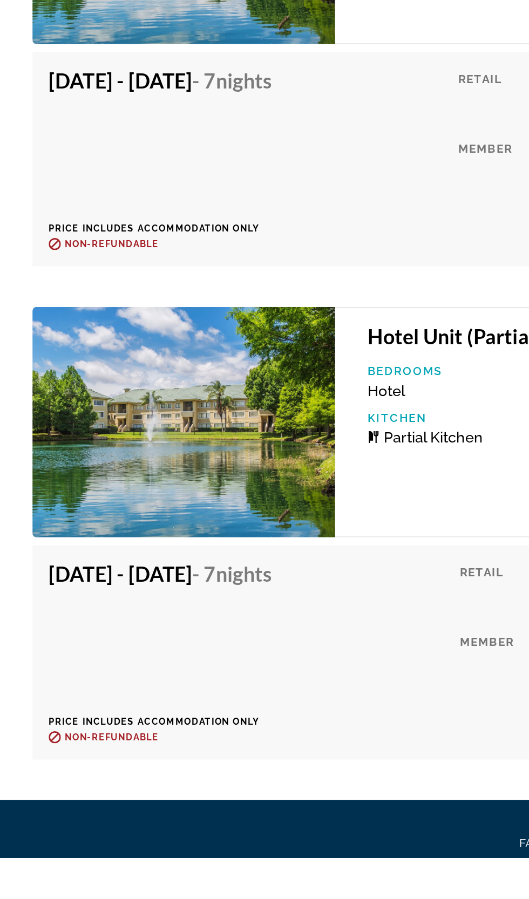
scroll to position [3513, 0]
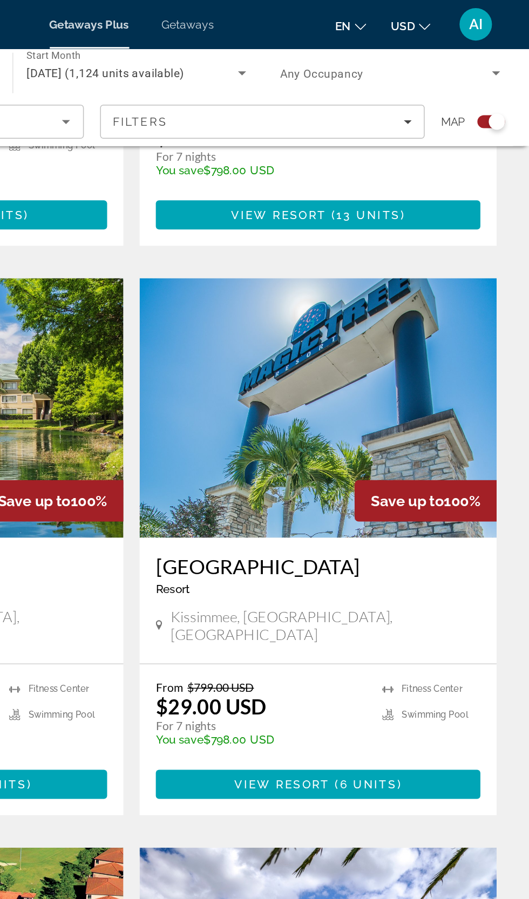
scroll to position [1772, 0]
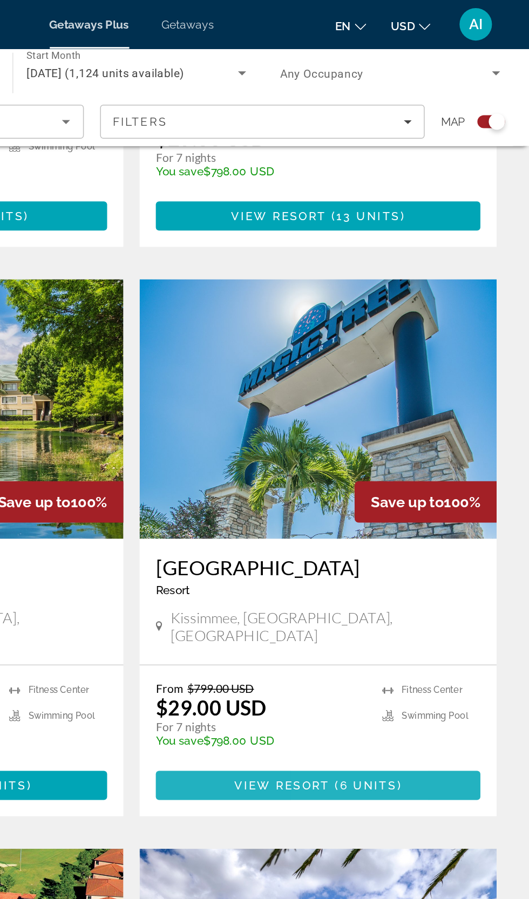
click at [439, 509] on span "Main content" at bounding box center [389, 522] width 216 height 26
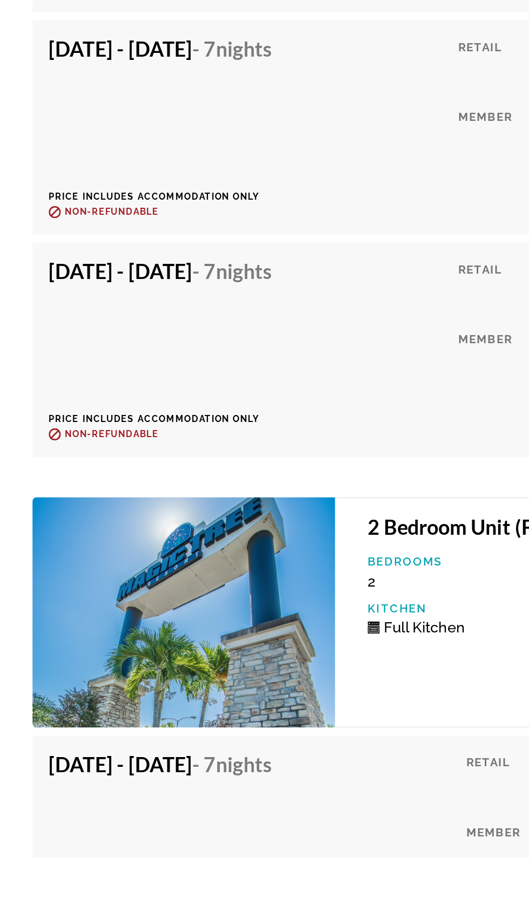
scroll to position [2602, 0]
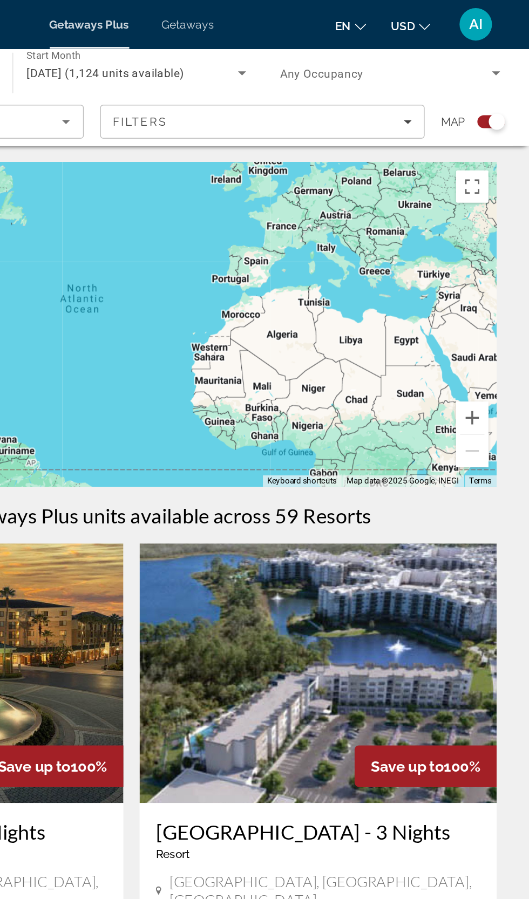
click at [291, 17] on span "Getaways" at bounding box center [301, 16] width 35 height 9
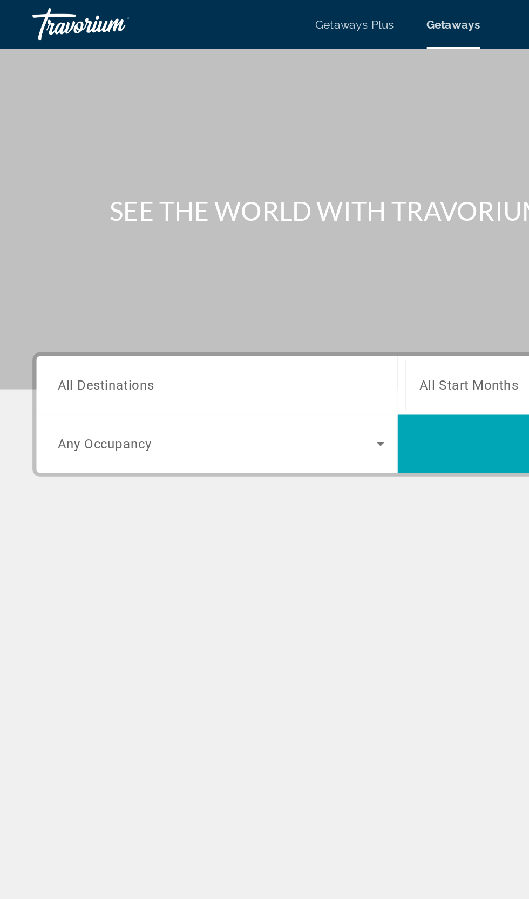
click at [84, 260] on span "All Destinations" at bounding box center [70, 256] width 64 height 10
click at [84, 260] on input "Destination All Destinations" at bounding box center [146, 256] width 217 height 13
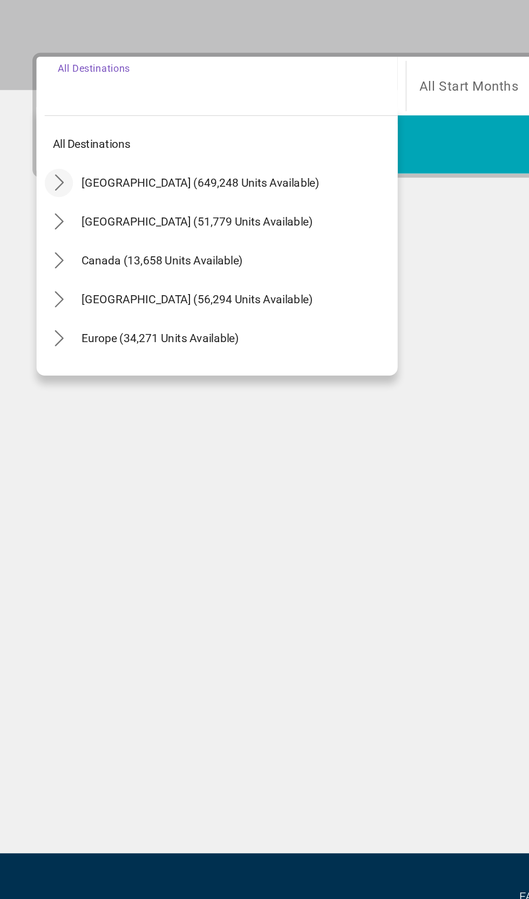
click at [36, 332] on span "Toggle United States (649,248 units available) submenu" at bounding box center [39, 321] width 26 height 26
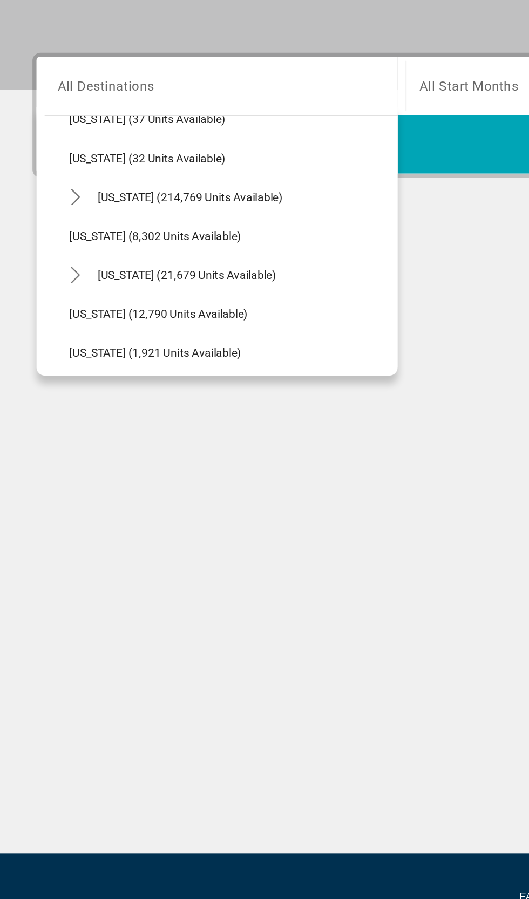
scroll to position [175, 0]
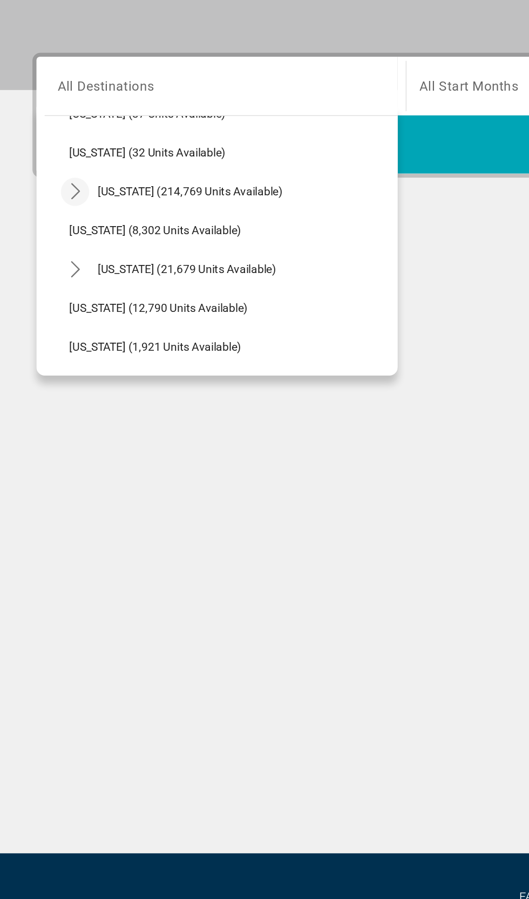
click at [49, 331] on icon "Toggle Florida (214,769 units available) submenu" at bounding box center [50, 326] width 11 height 11
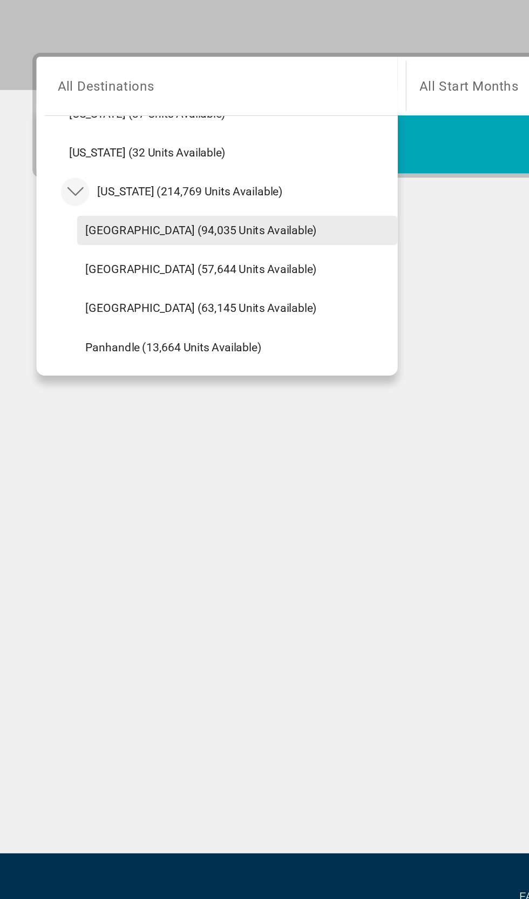
click at [66, 356] on span "[GEOGRAPHIC_DATA] (94,035 units available)" at bounding box center [134, 352] width 154 height 9
type input "**********"
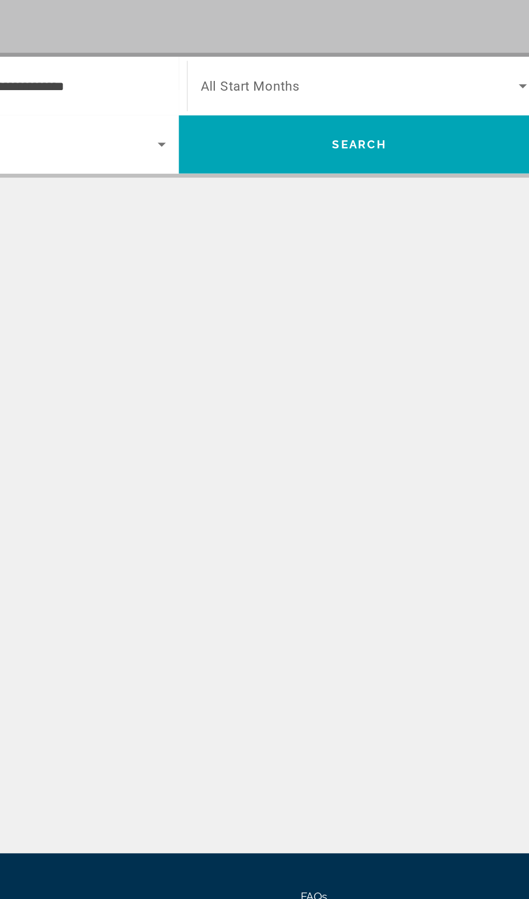
click at [321, 258] on span "All Start Months" at bounding box center [312, 256] width 66 height 10
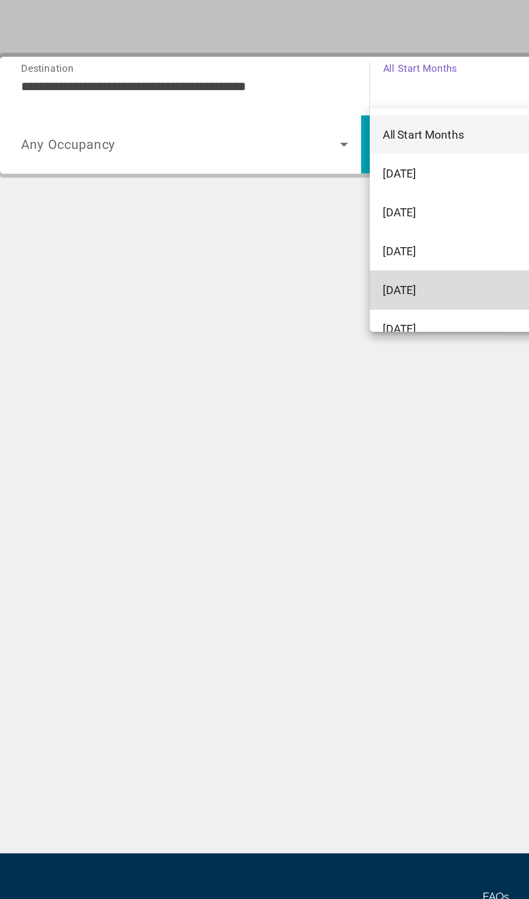
click at [292, 380] on mat-option "[DATE]" at bounding box center [387, 392] width 234 height 26
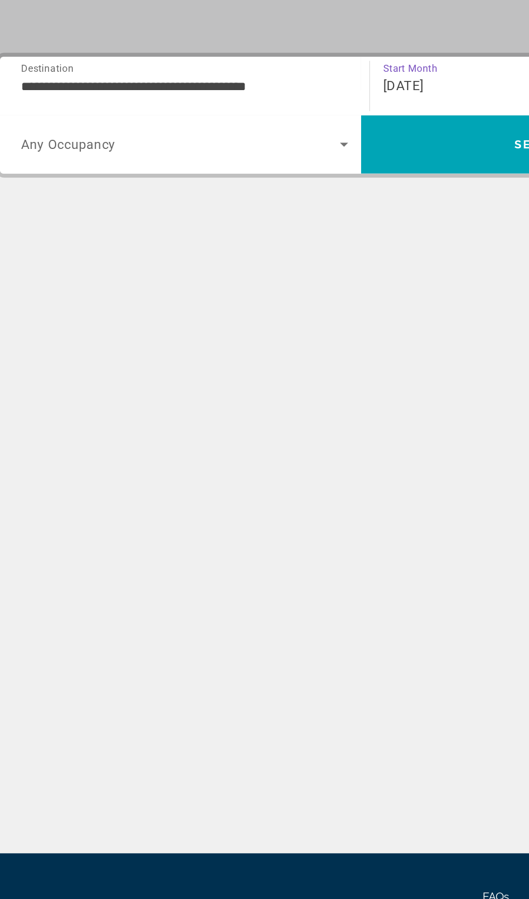
click at [288, 255] on span "[DATE]" at bounding box center [292, 256] width 27 height 10
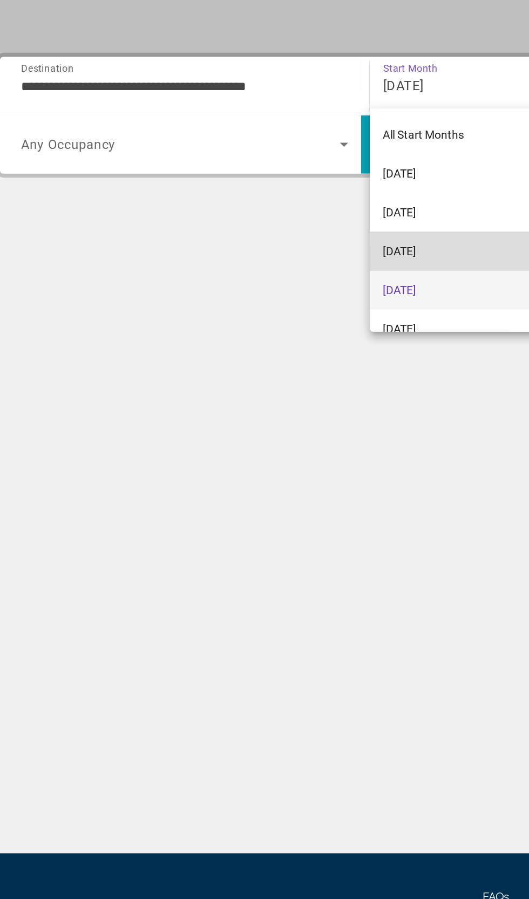
click at [288, 367] on span "[DATE]" at bounding box center [290, 366] width 22 height 13
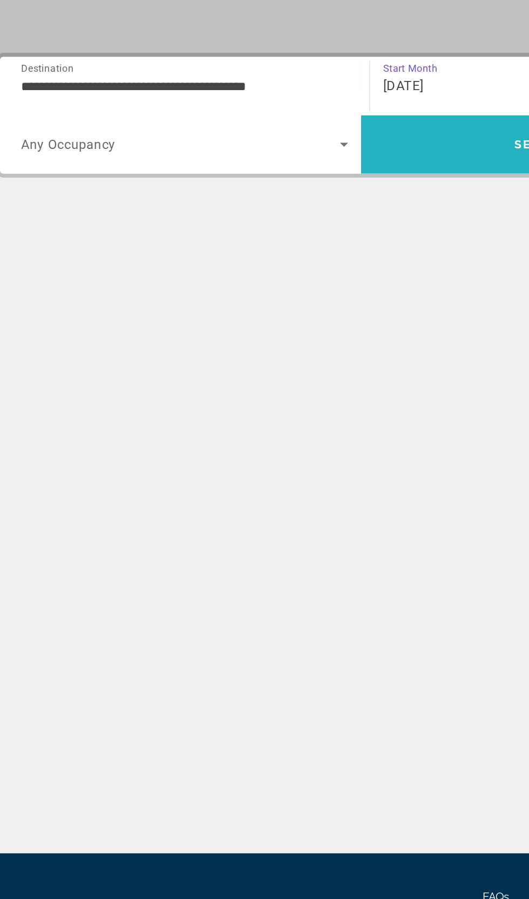
click at [302, 301] on span "Search" at bounding box center [384, 295] width 240 height 26
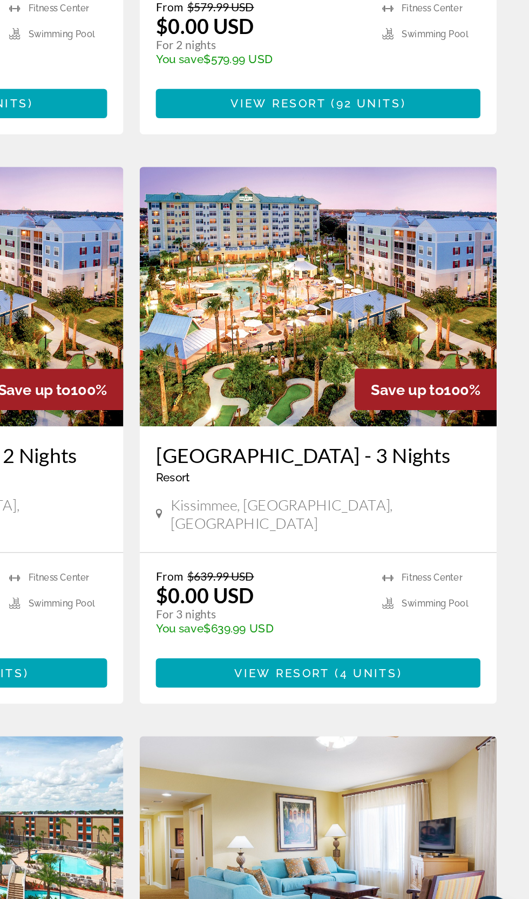
scroll to position [159, 0]
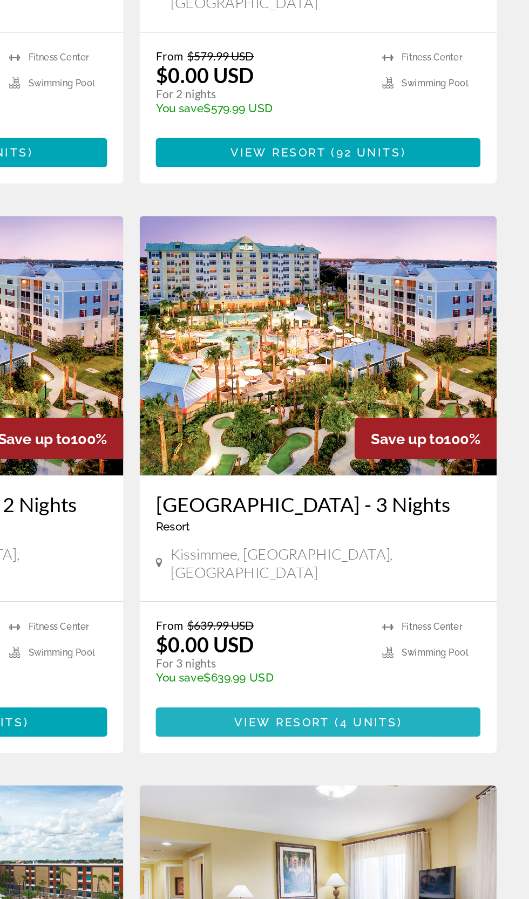
click at [454, 695] on span "Main content" at bounding box center [389, 708] width 216 height 26
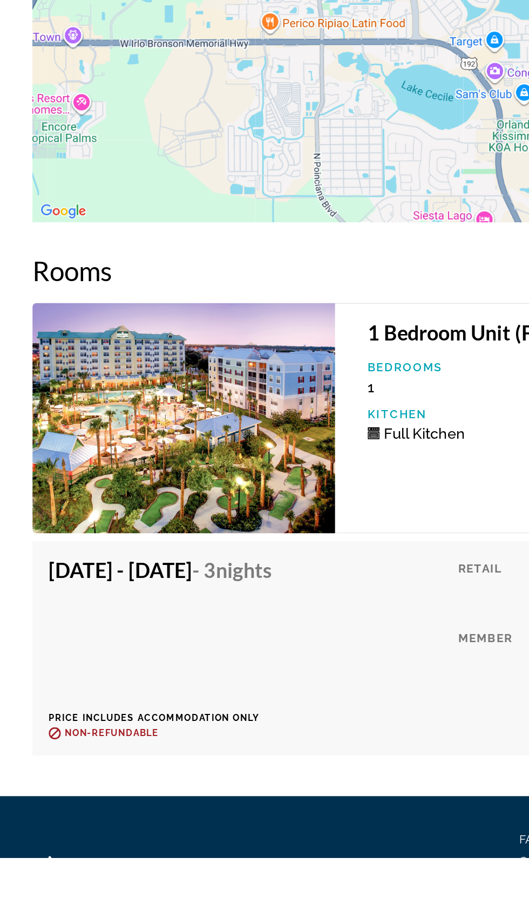
scroll to position [1583, 0]
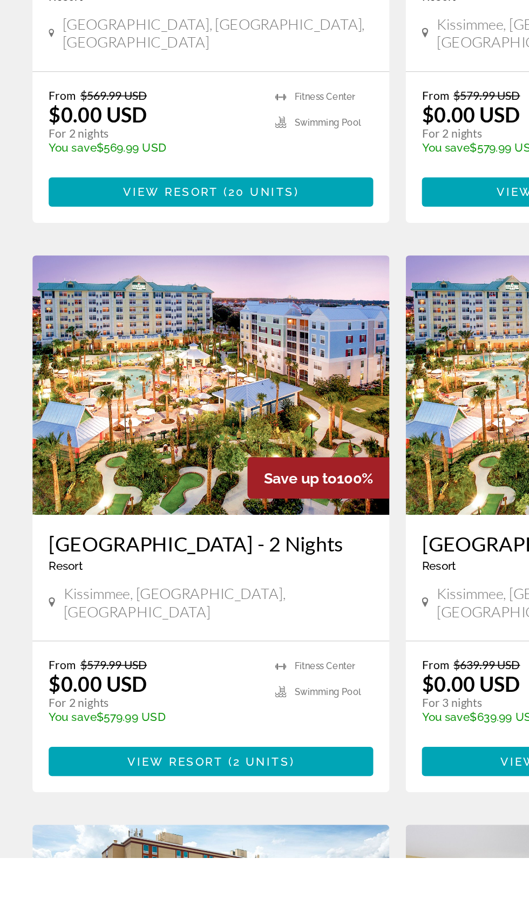
scroll to position [70, 0]
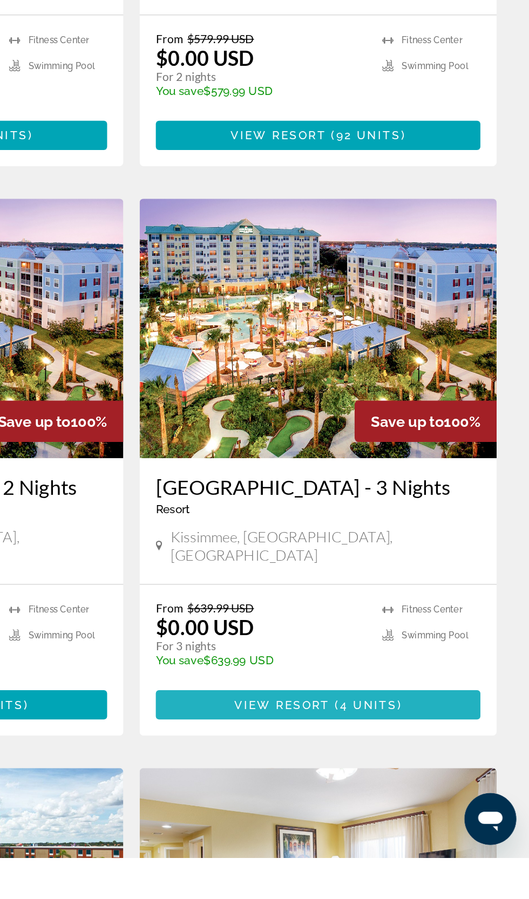
click at [450, 784] on span "Main content" at bounding box center [389, 797] width 216 height 26
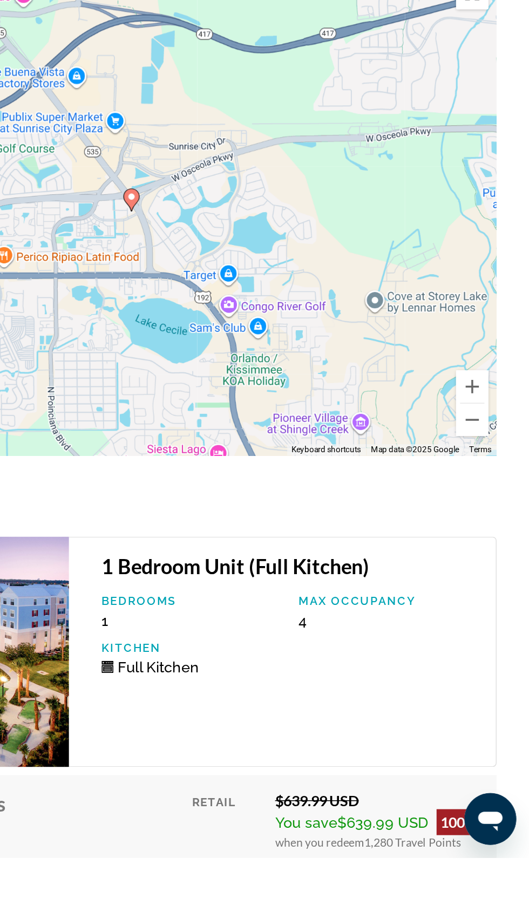
scroll to position [1583, 0]
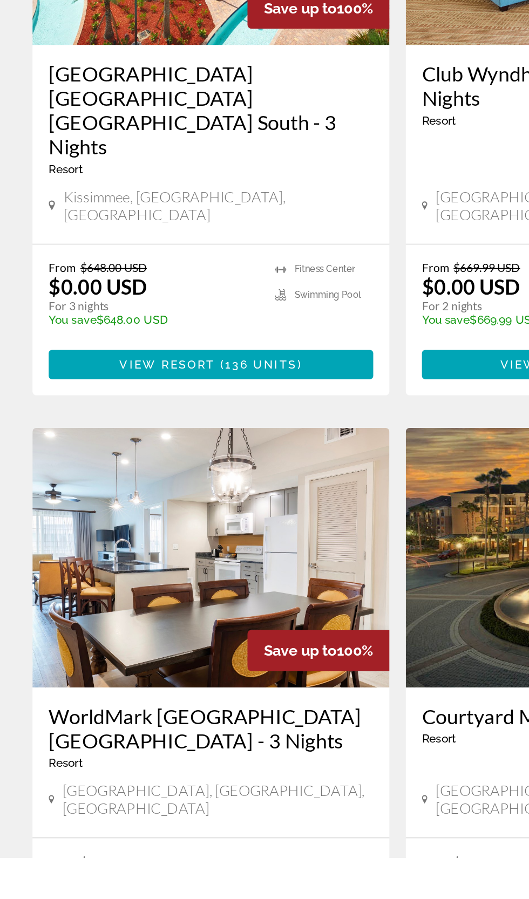
scroll to position [752, 0]
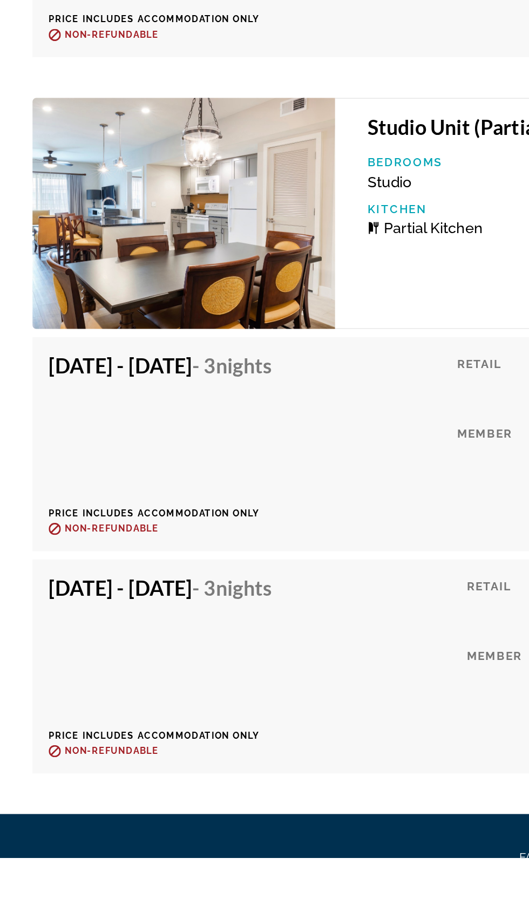
scroll to position [3152, 0]
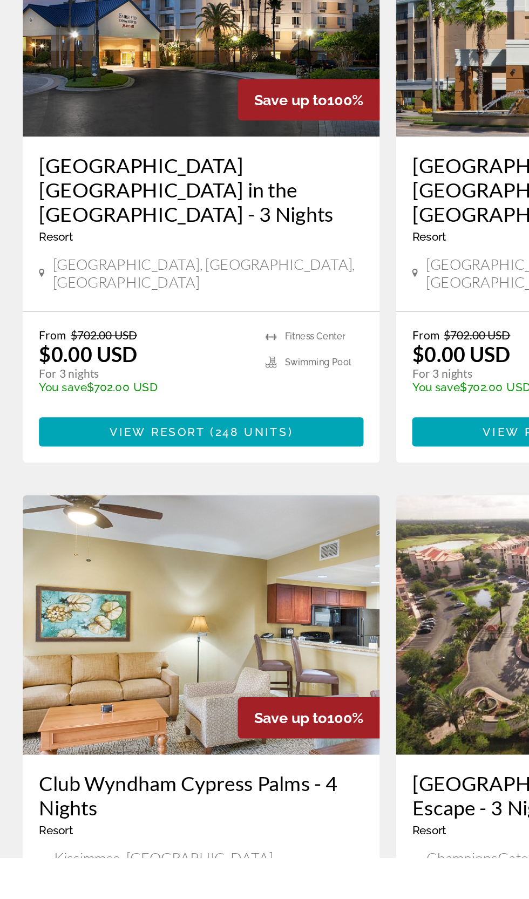
scroll to position [1529, 0]
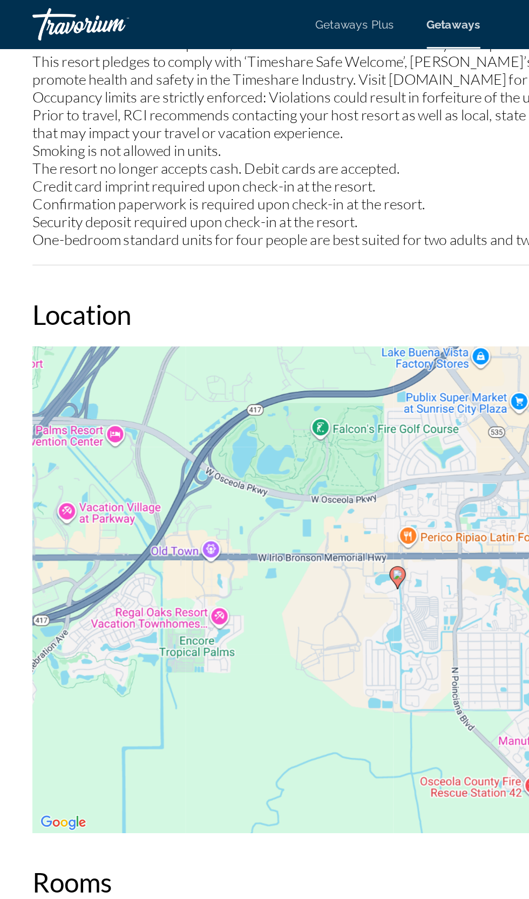
scroll to position [1754, 0]
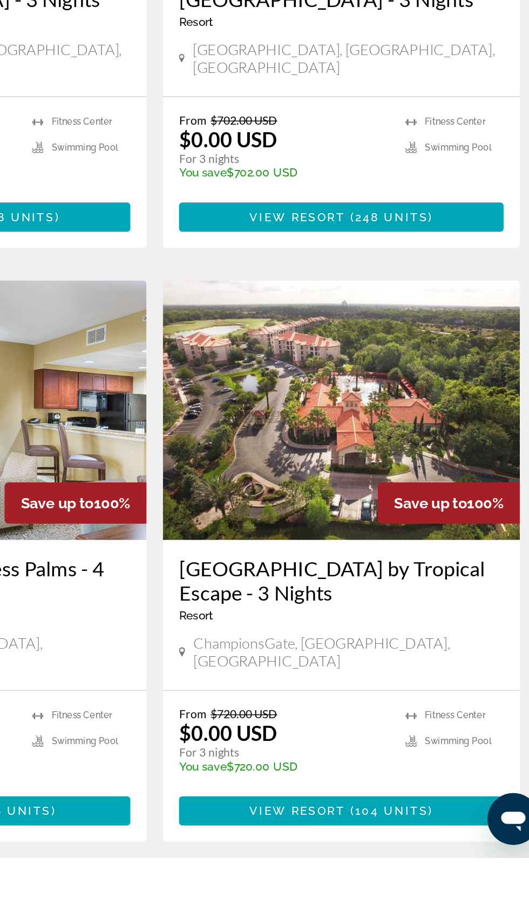
scroll to position [1628, 0]
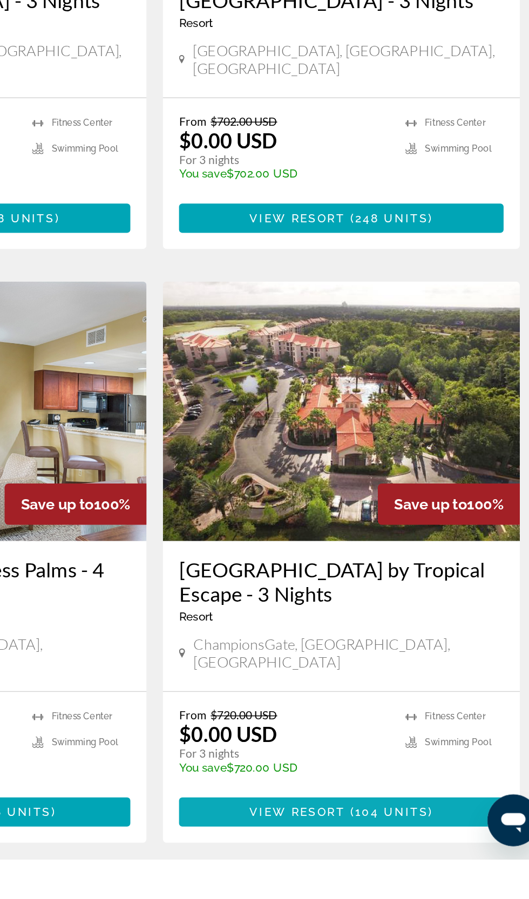
click at [458, 855] on span "Main content" at bounding box center [389, 868] width 216 height 26
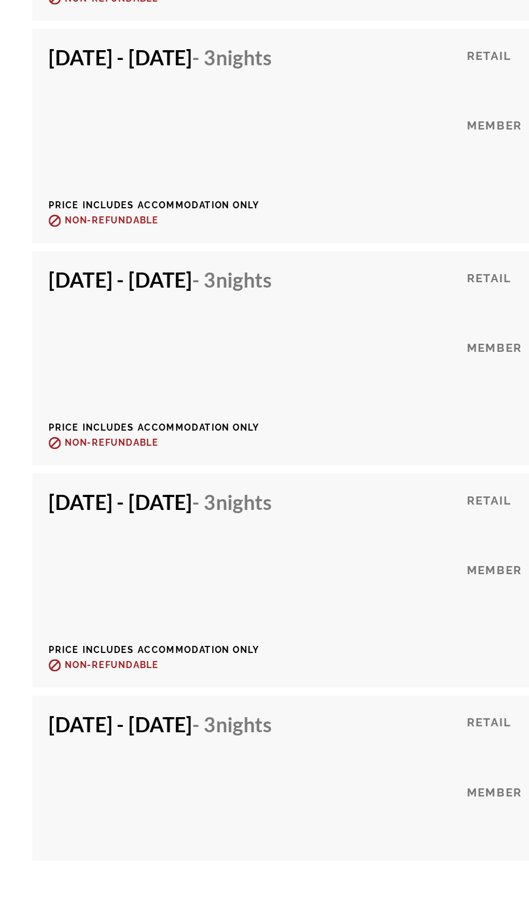
scroll to position [4355, 0]
